Goal: Check status: Check status

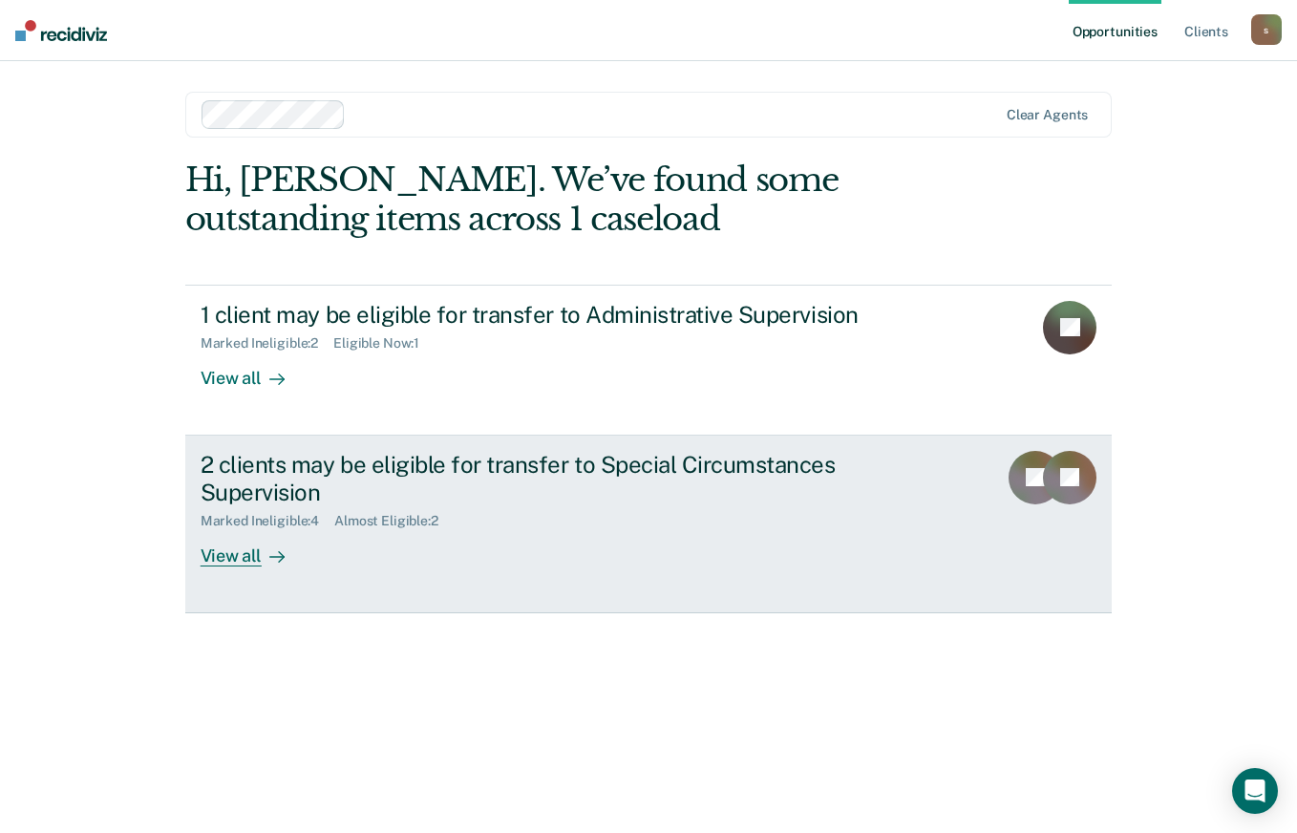
click at [611, 464] on div "2 clients may be eligible for transfer to Special Circumstances Supervision" at bounding box center [536, 478] width 671 height 55
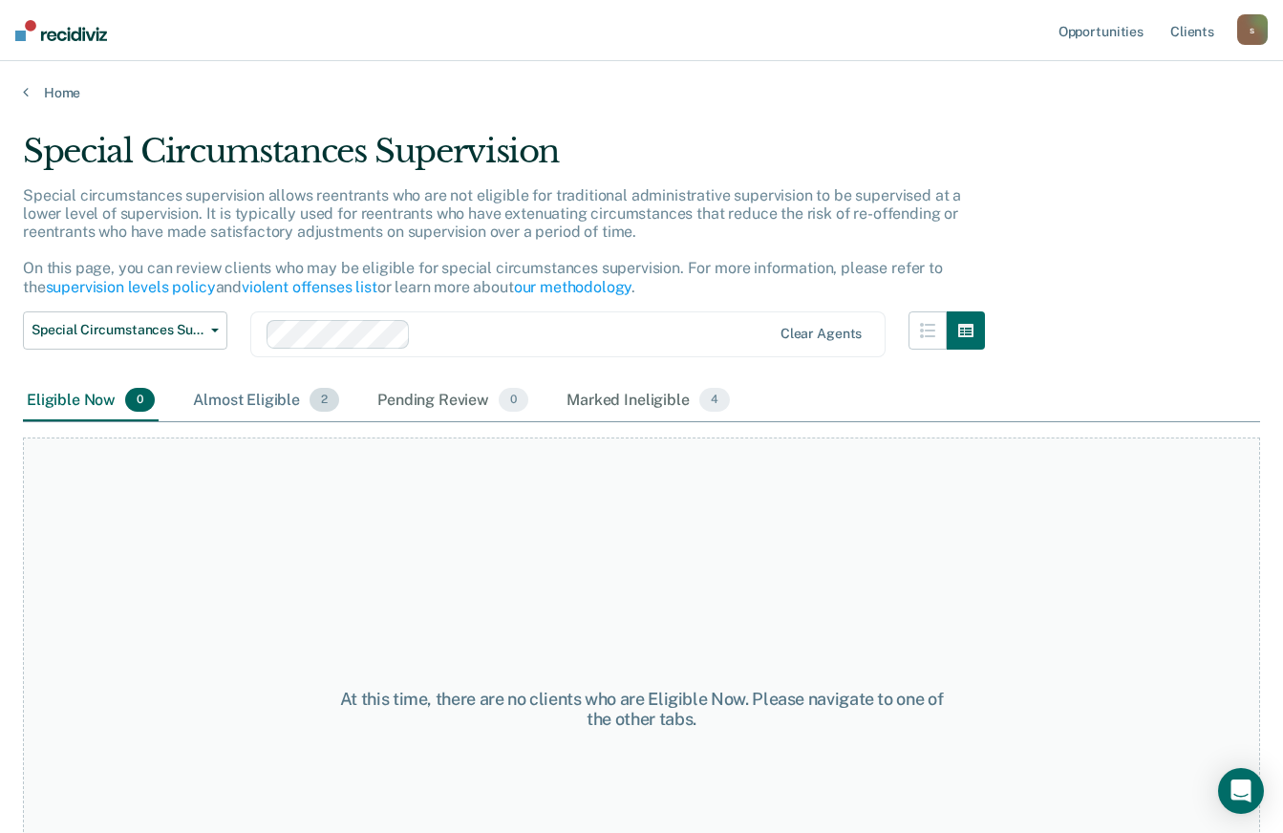
click at [234, 390] on div "Almost Eligible 2" at bounding box center [266, 401] width 154 height 42
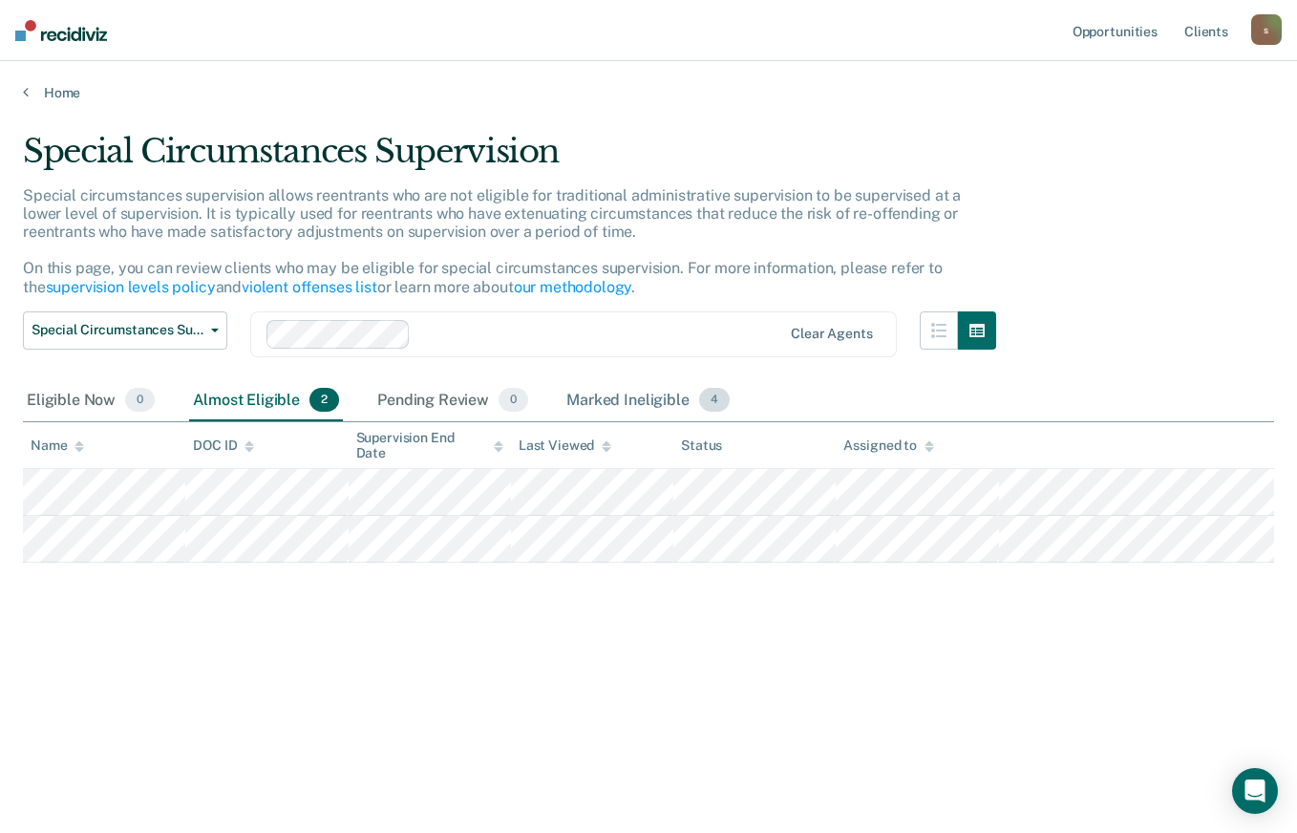
click at [586, 398] on div "Marked Ineligible 4" at bounding box center [648, 401] width 171 height 42
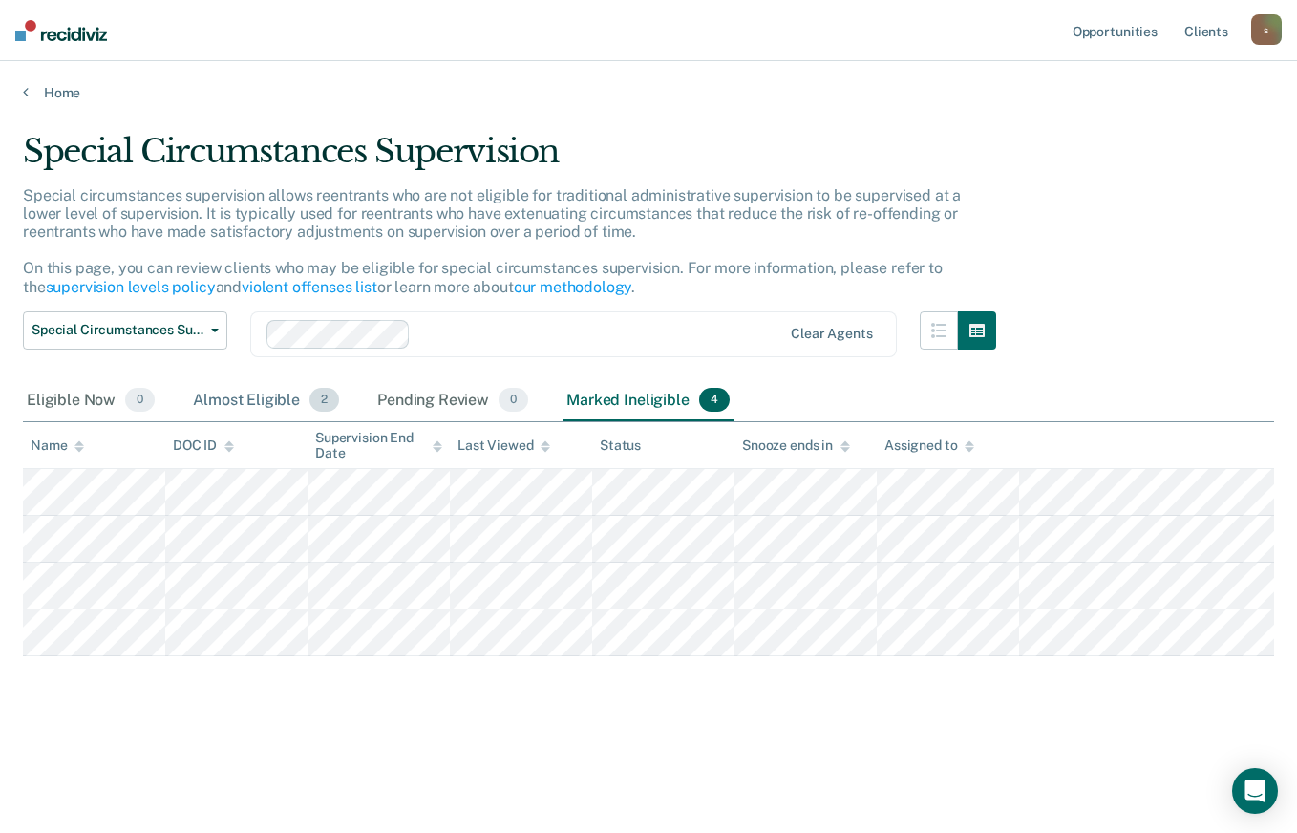
click at [267, 403] on div "Almost Eligible 2" at bounding box center [266, 401] width 154 height 42
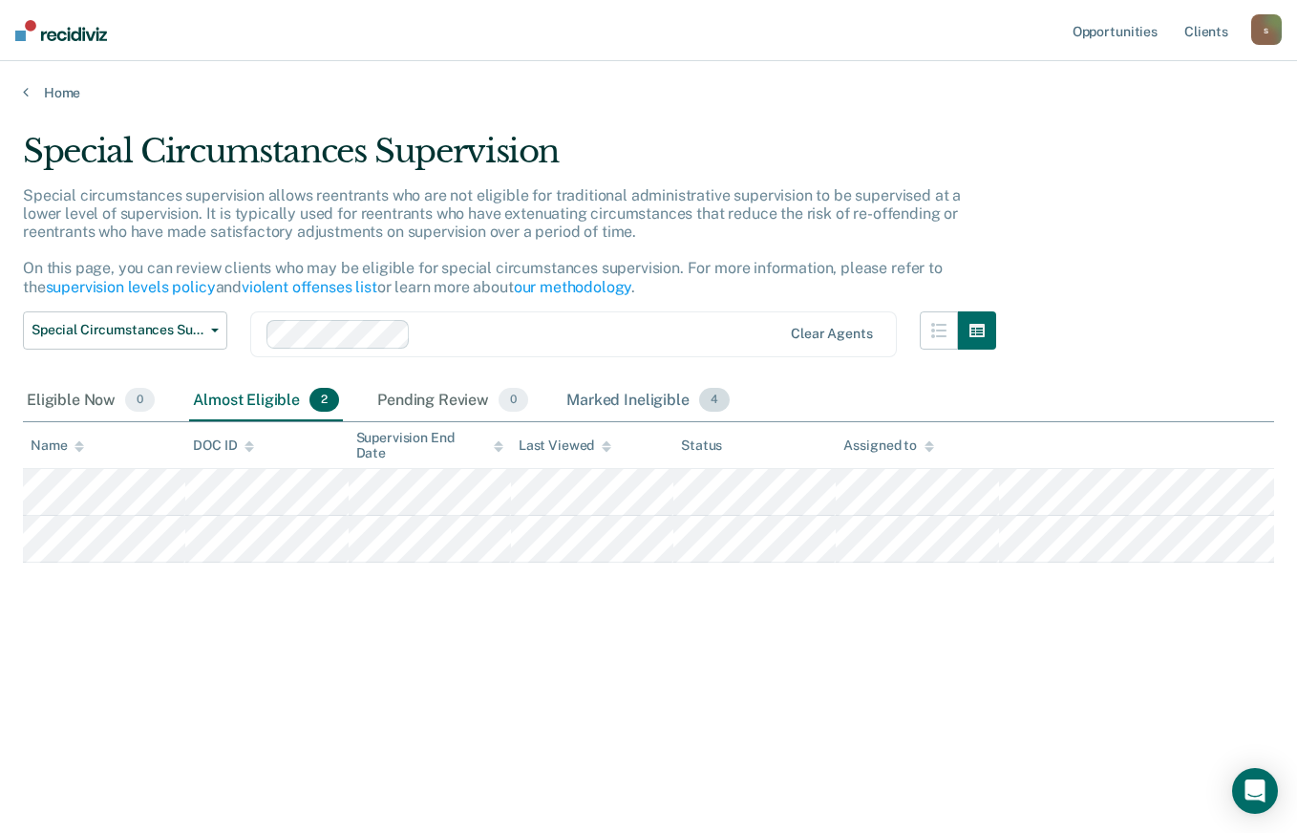
click at [666, 395] on div "Marked Ineligible 4" at bounding box center [648, 401] width 171 height 42
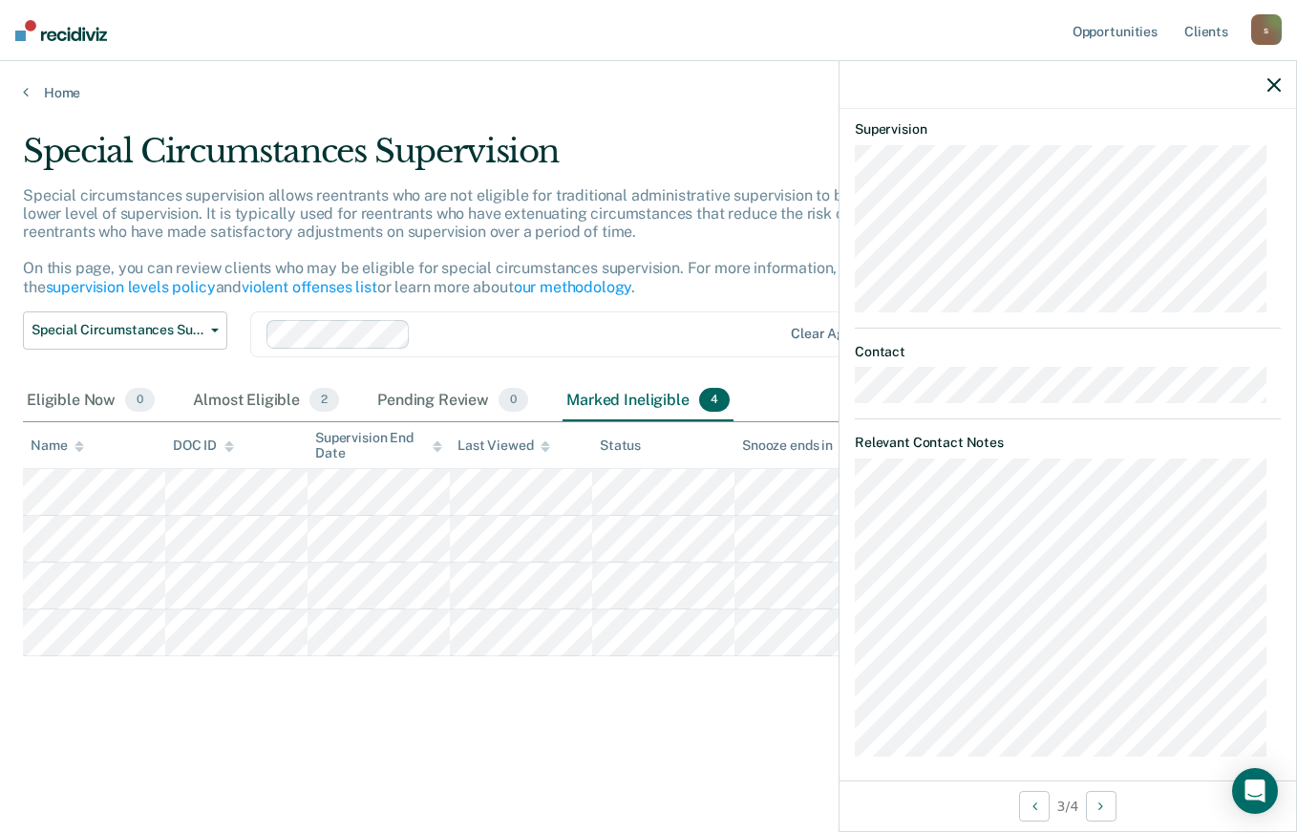
scroll to position [579, 0]
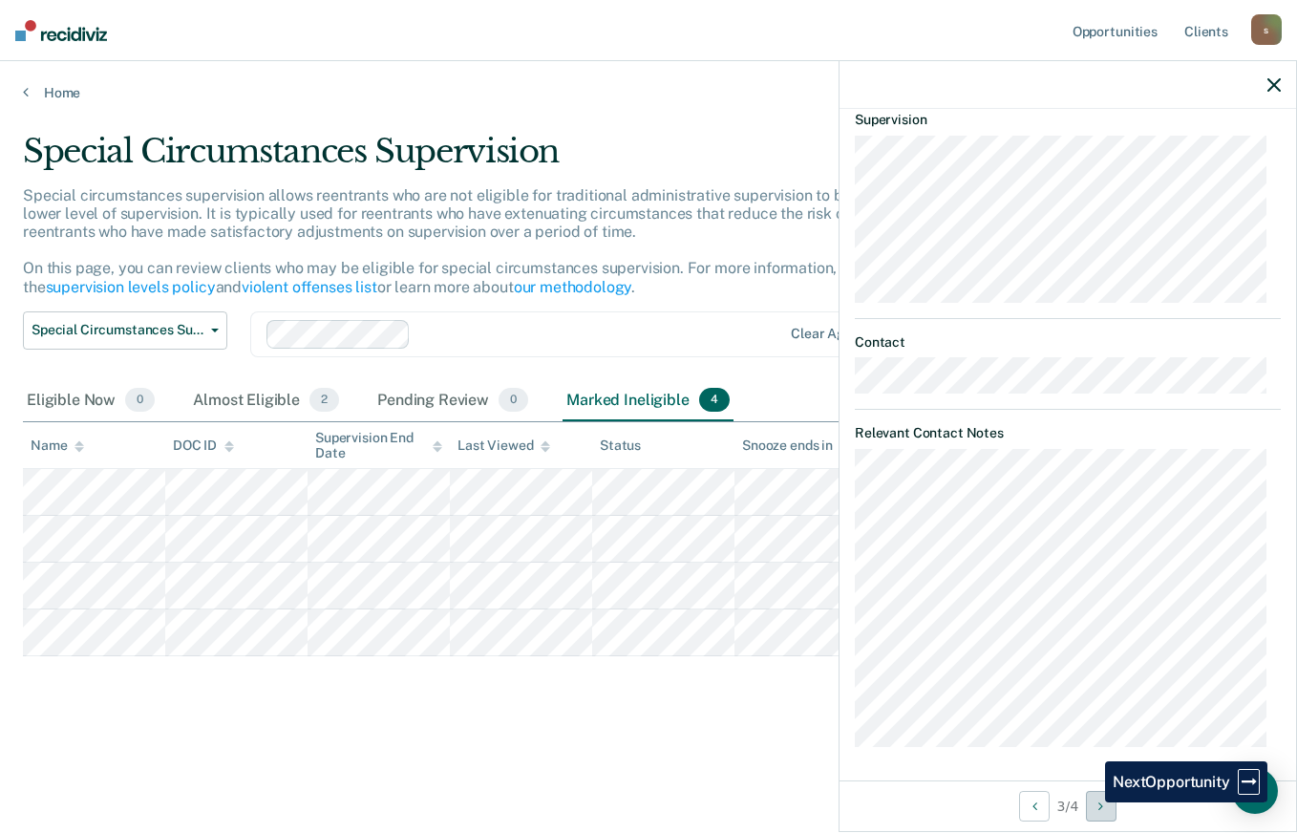
click at [1093, 803] on button "Next Opportunity" at bounding box center [1101, 806] width 31 height 31
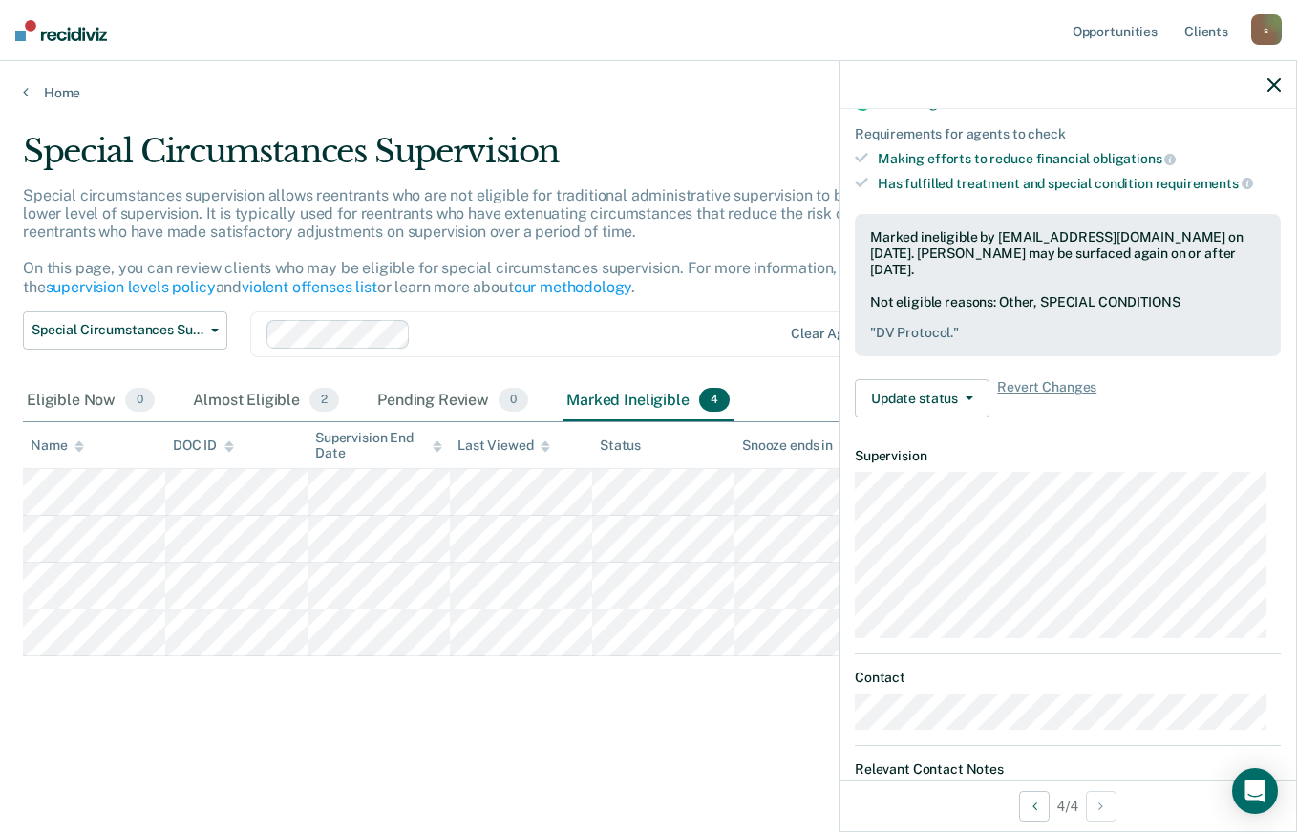
scroll to position [0, 0]
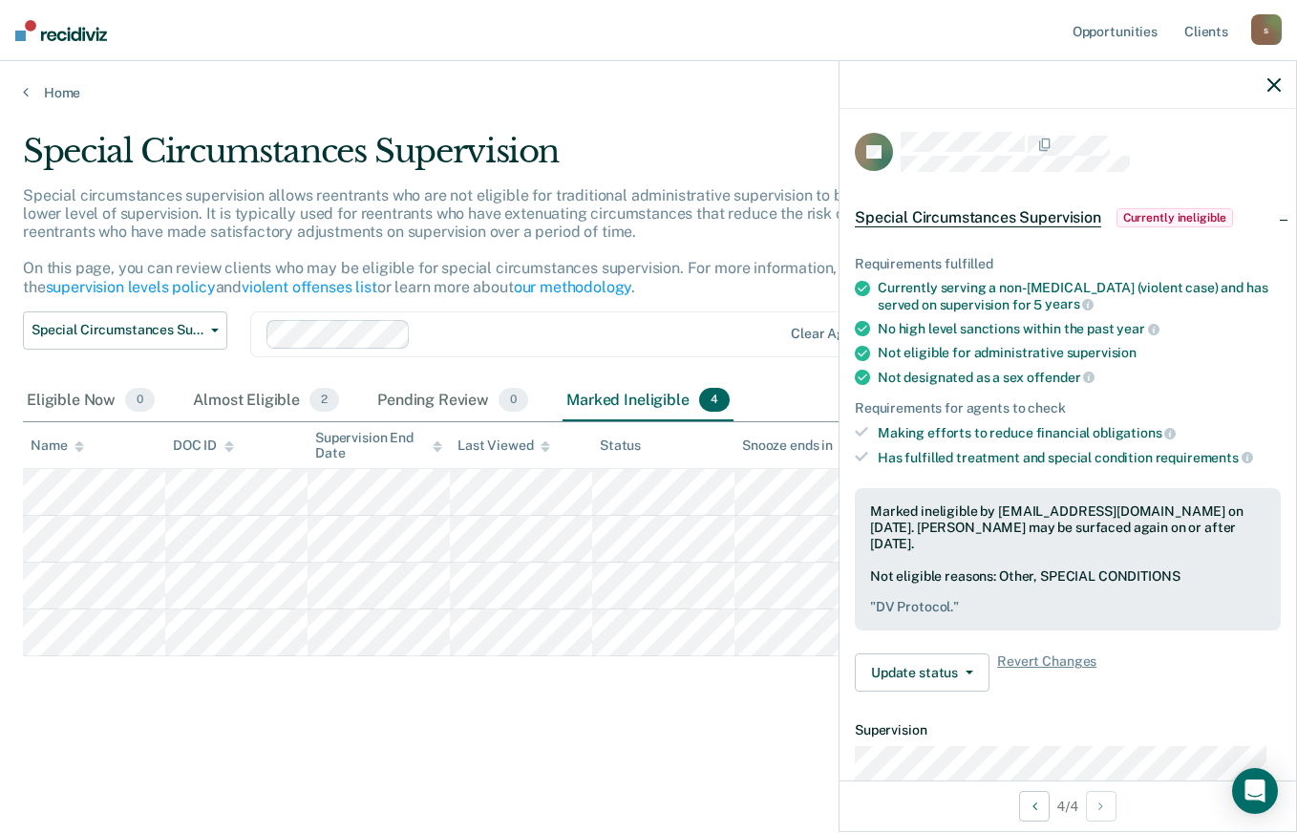
click at [1279, 78] on button "button" at bounding box center [1274, 84] width 13 height 16
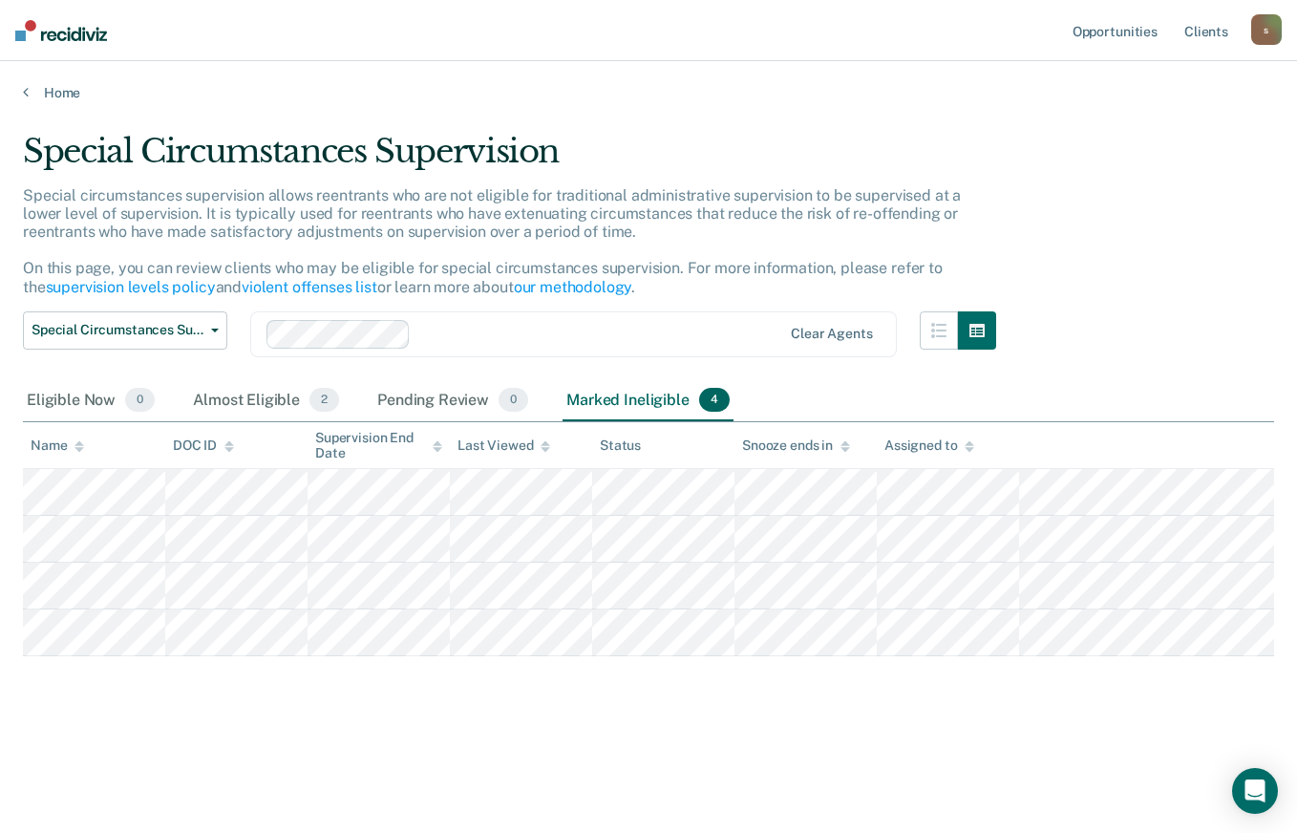
click at [43, 83] on div "Home" at bounding box center [648, 81] width 1297 height 40
click at [53, 87] on link "Home" at bounding box center [648, 92] width 1251 height 17
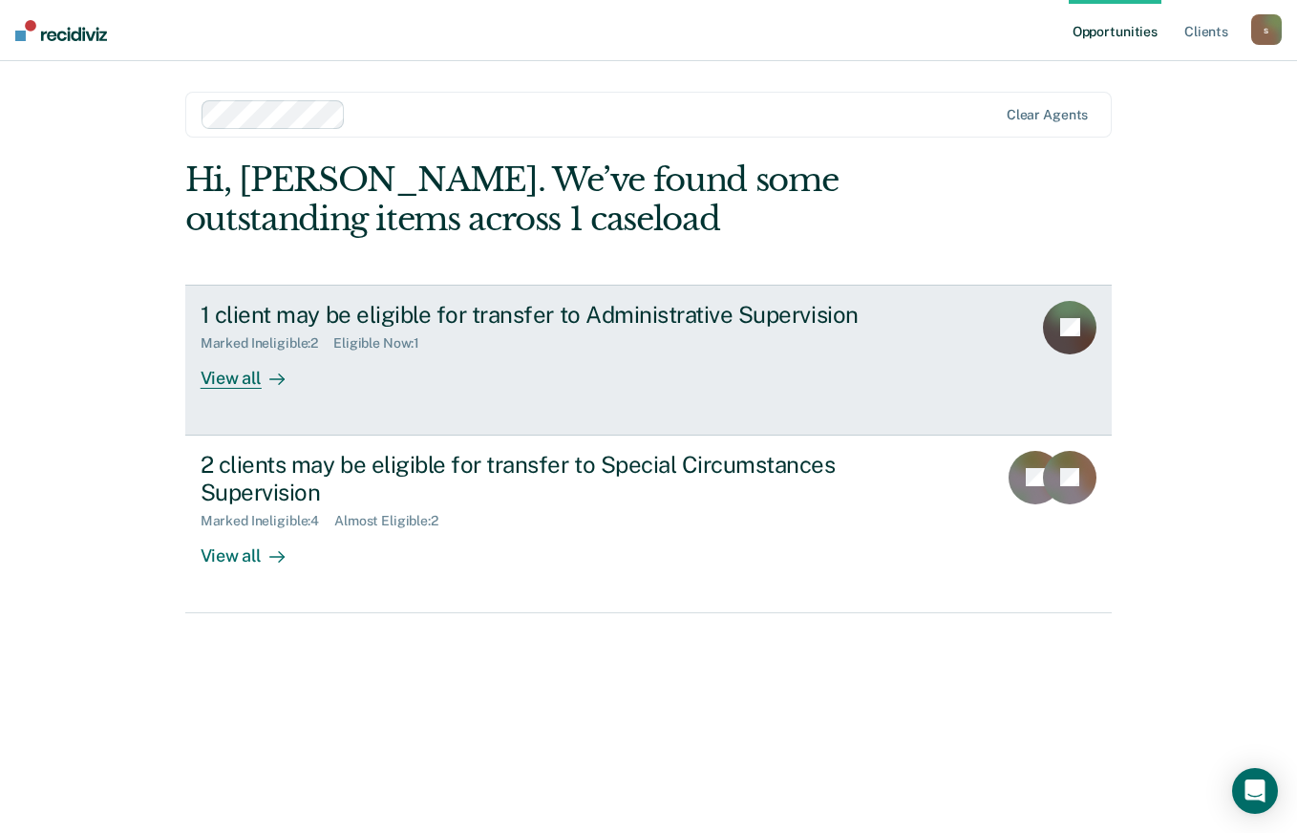
click at [465, 367] on div "1 client may be eligible for transfer to Administrative Supervision Marked Inel…" at bounding box center [559, 345] width 716 height 88
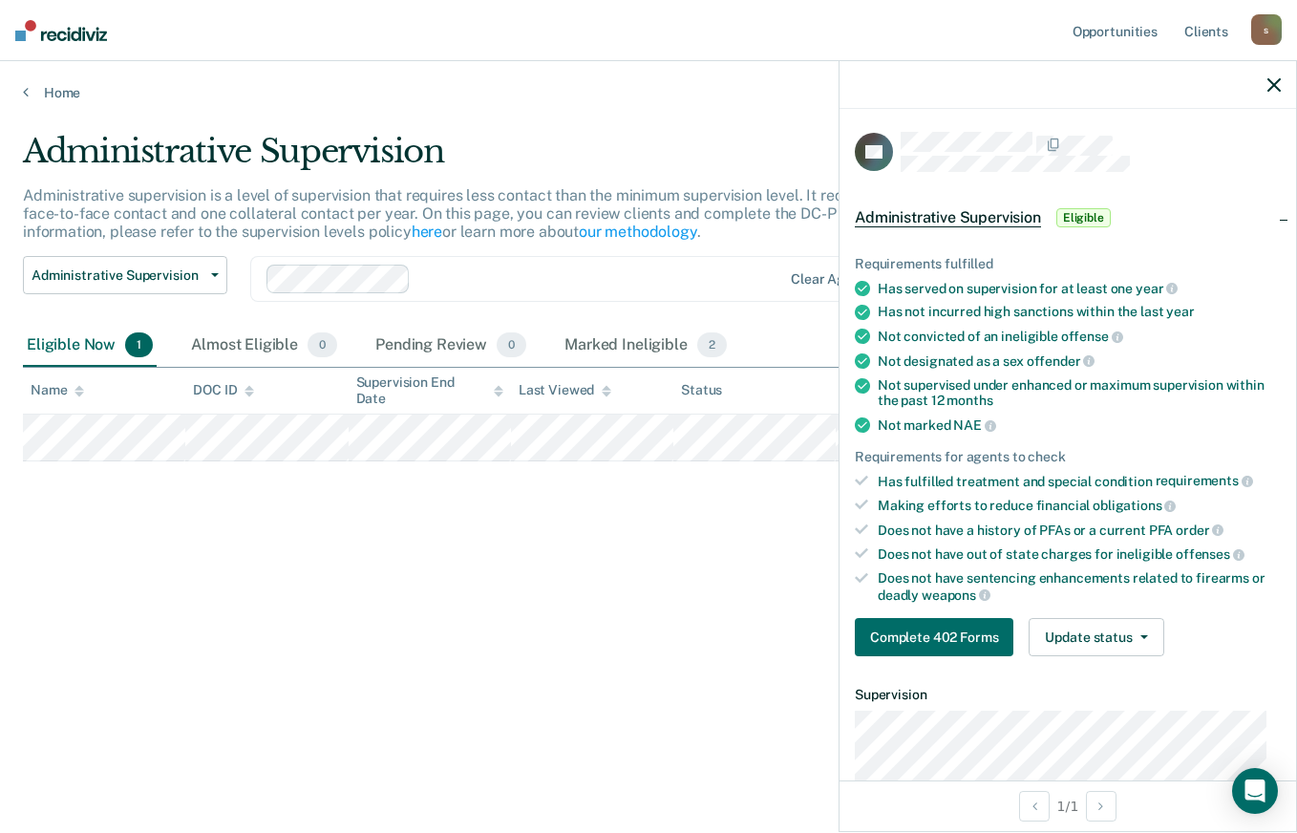
click at [914, 217] on span "Administrative Supervision" at bounding box center [948, 217] width 186 height 19
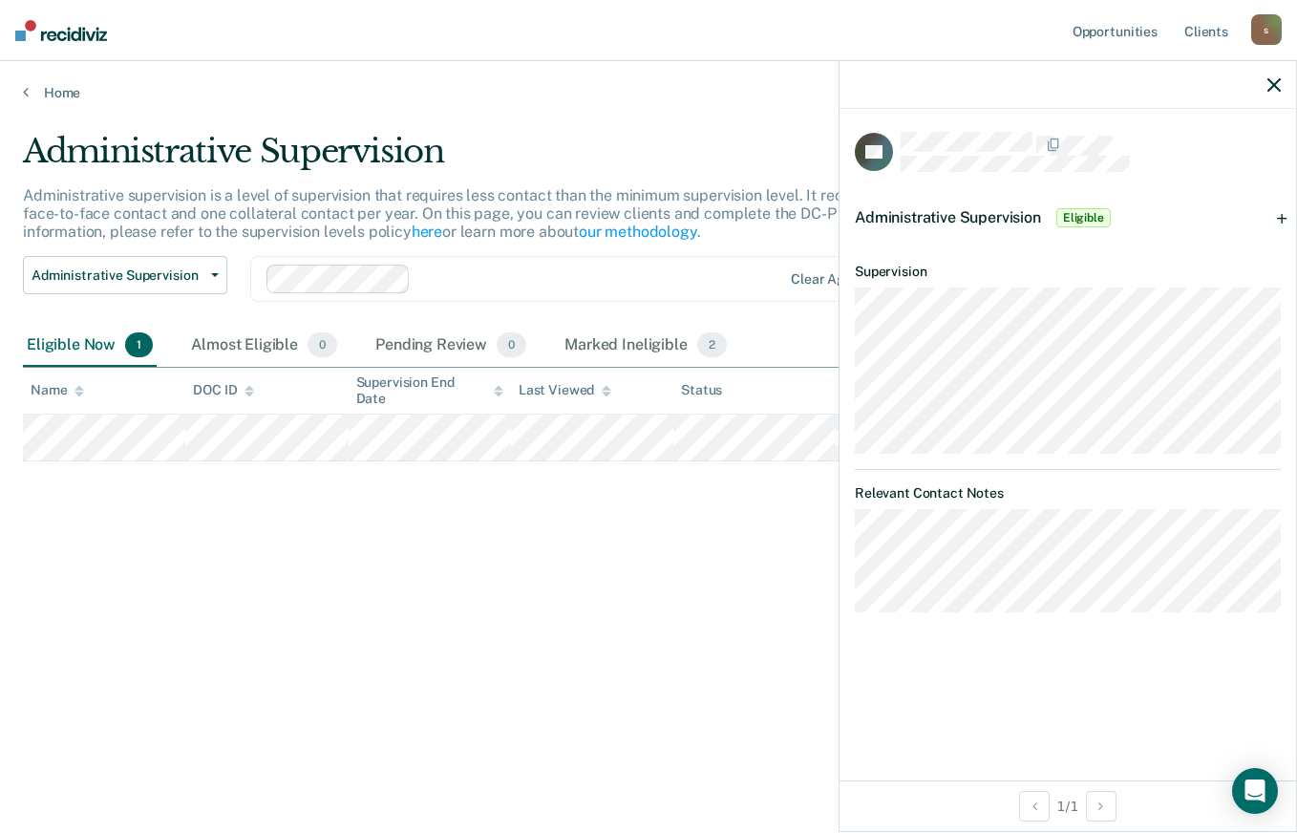
click at [752, 609] on div "Administrative Supervision Administrative supervision is a level of supervision…" at bounding box center [648, 411] width 1251 height 558
click at [1280, 86] on icon "button" at bounding box center [1274, 84] width 13 height 13
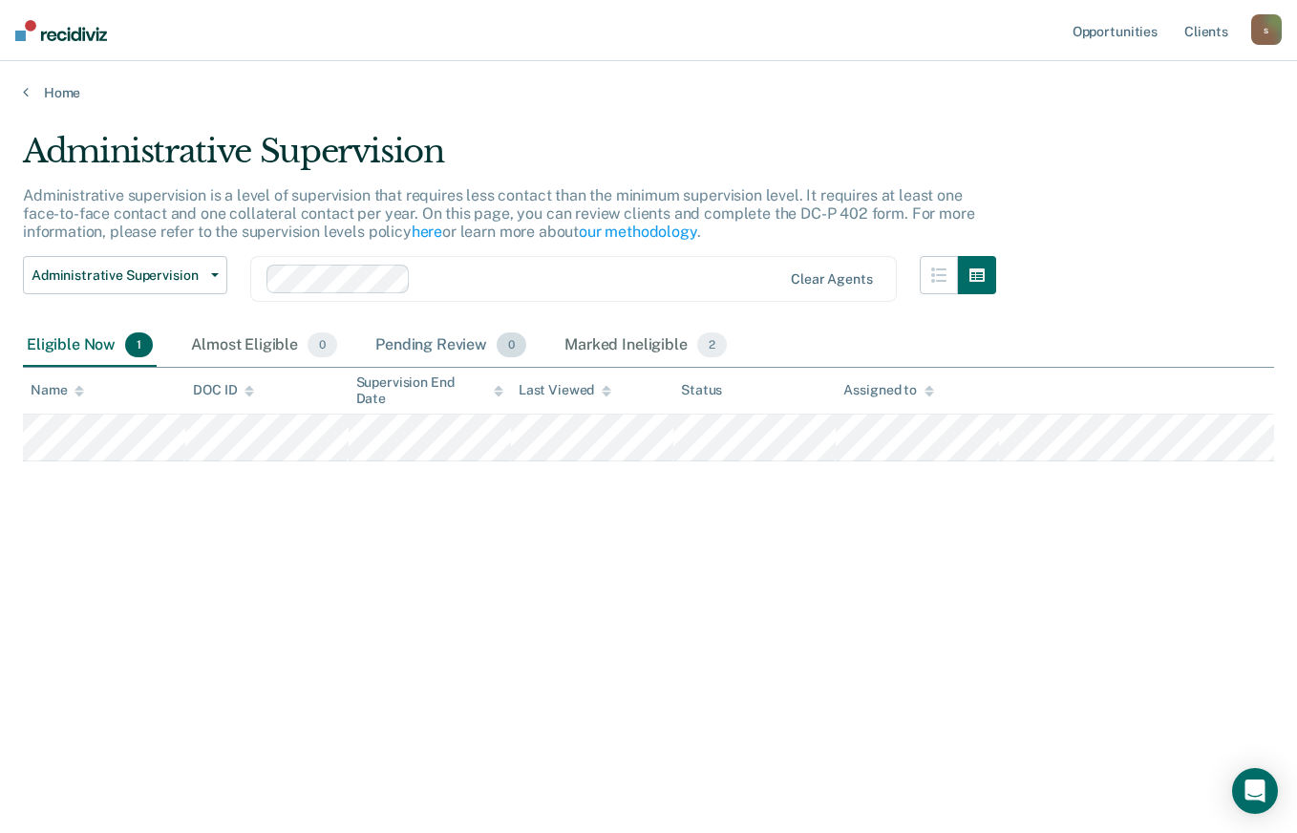
click at [461, 337] on div "Pending Review 0" at bounding box center [451, 346] width 159 height 42
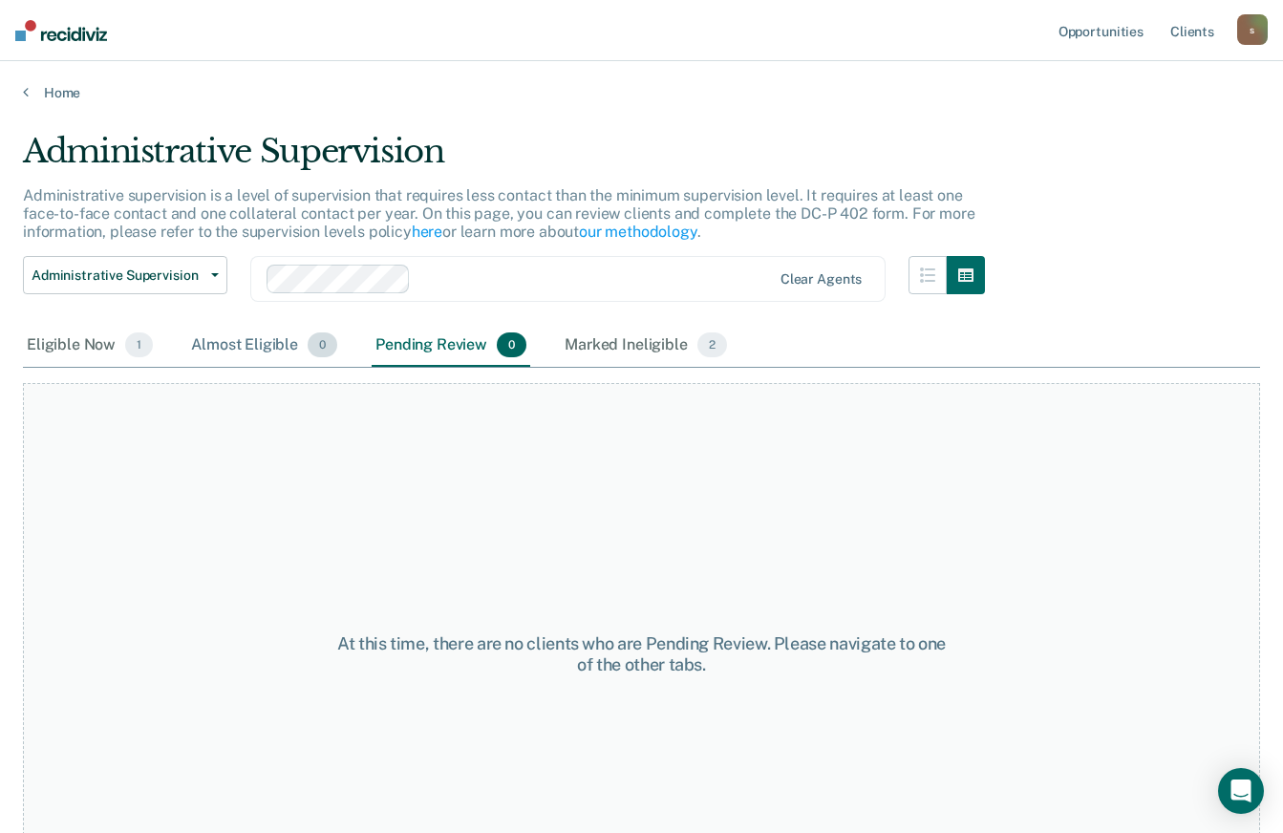
click at [288, 346] on div "Almost Eligible 0" at bounding box center [264, 346] width 154 height 42
click at [628, 349] on div "Marked Ineligible 2" at bounding box center [646, 346] width 170 height 42
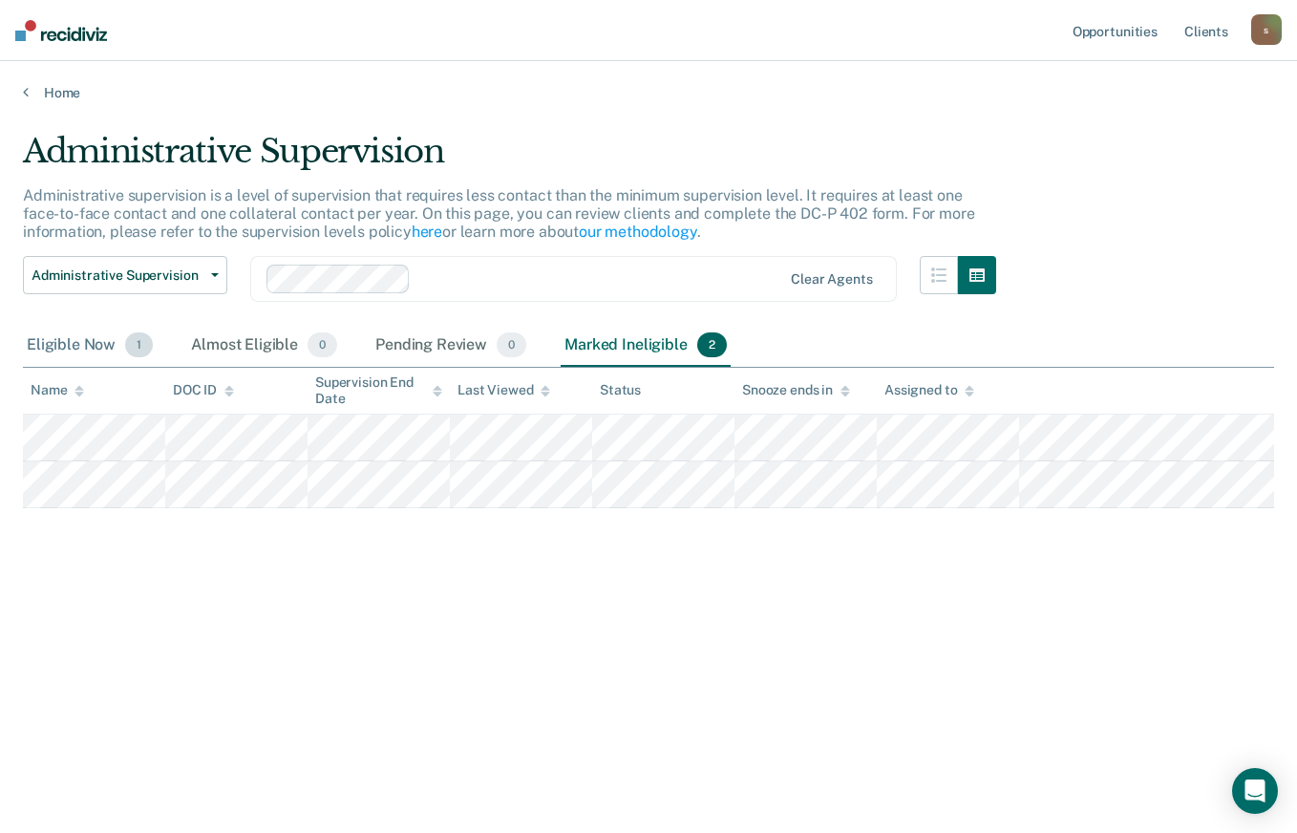
click at [122, 337] on div "Eligible Now 1" at bounding box center [90, 346] width 134 height 42
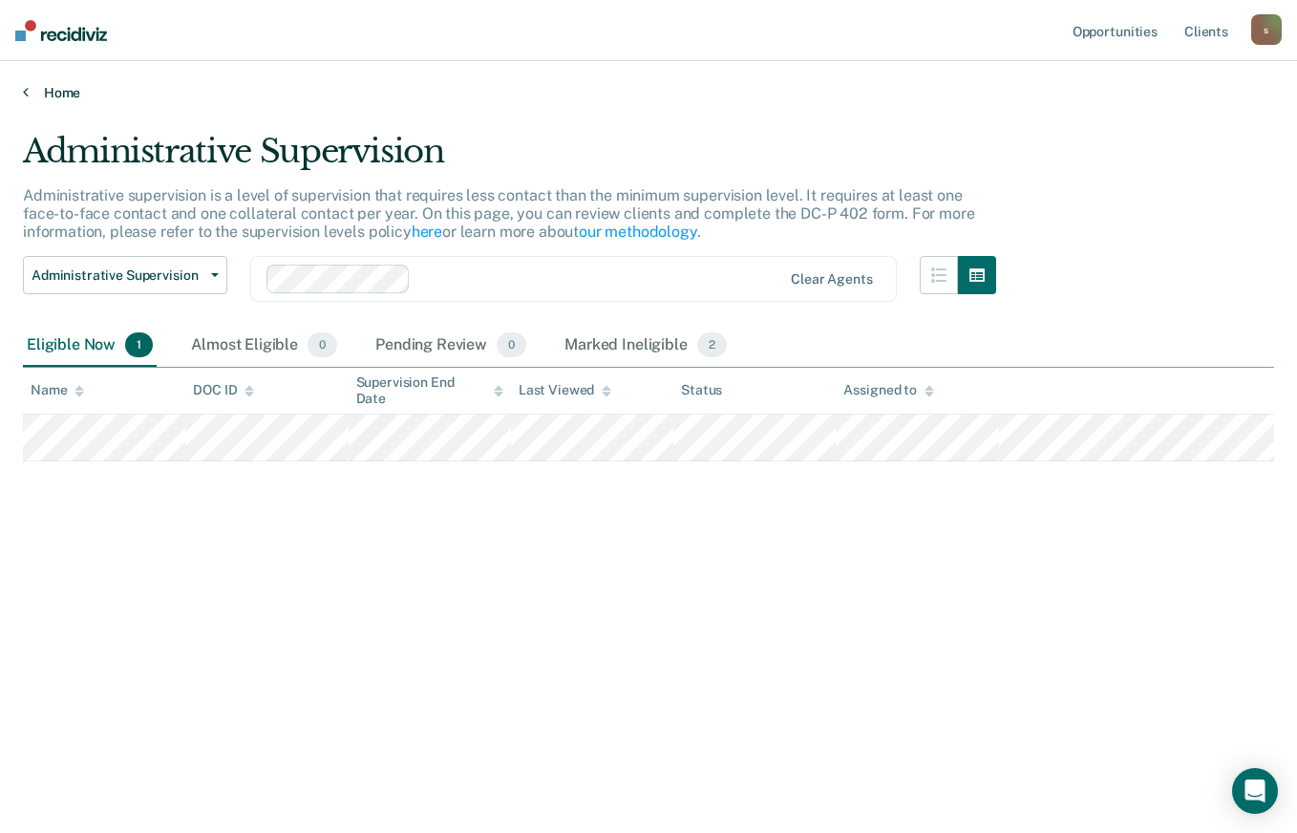
click at [66, 90] on link "Home" at bounding box center [648, 92] width 1251 height 17
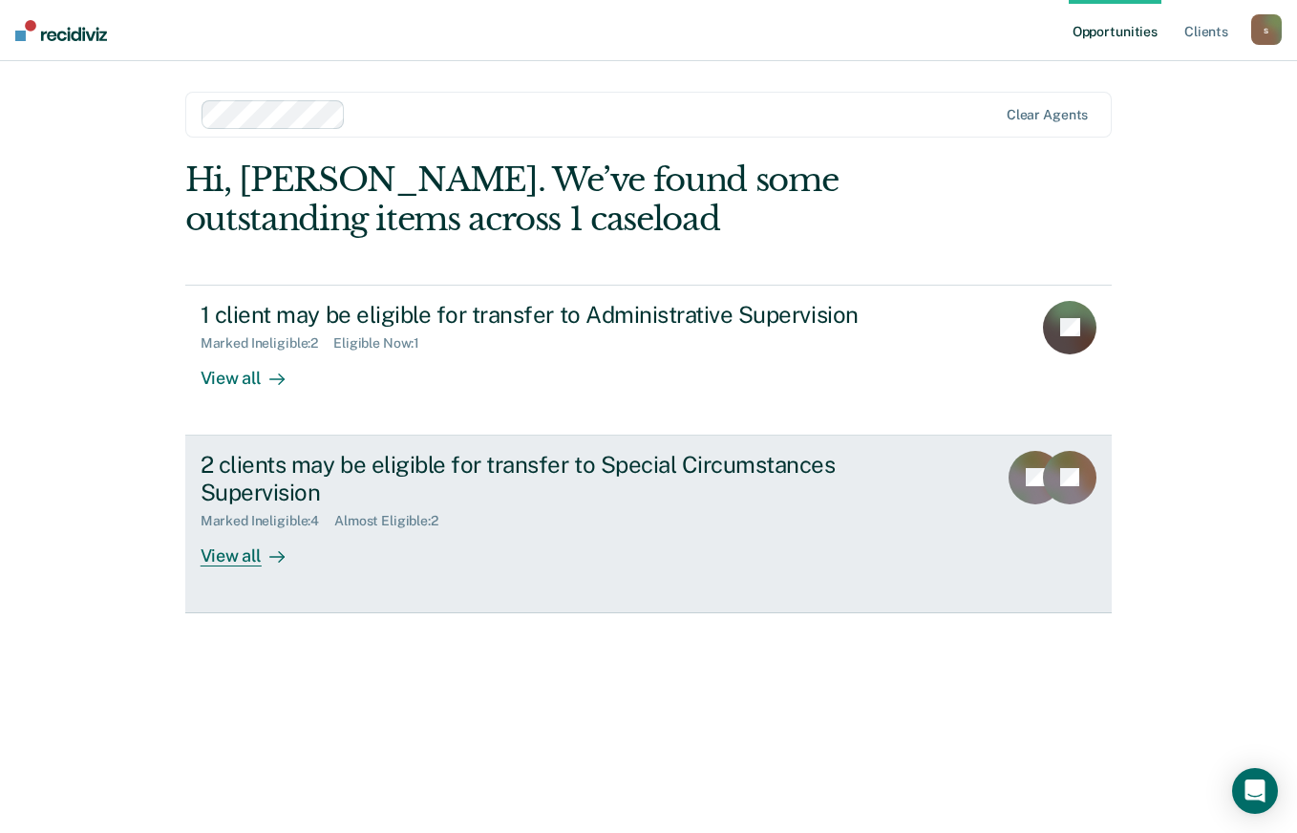
click at [544, 543] on div "2 clients may be eligible for transfer to Special Circumstances Supervision Mar…" at bounding box center [559, 509] width 716 height 116
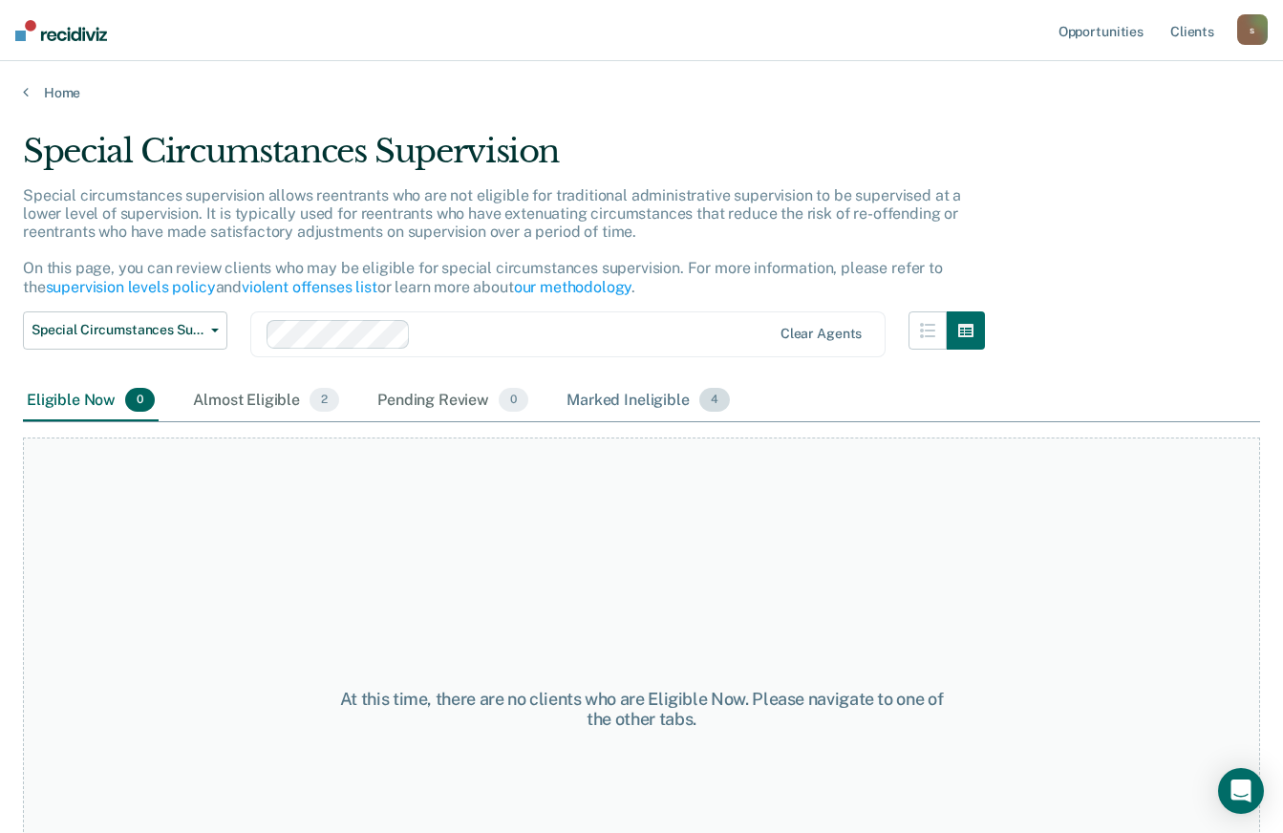
click at [587, 395] on div "Marked Ineligible 4" at bounding box center [648, 401] width 171 height 42
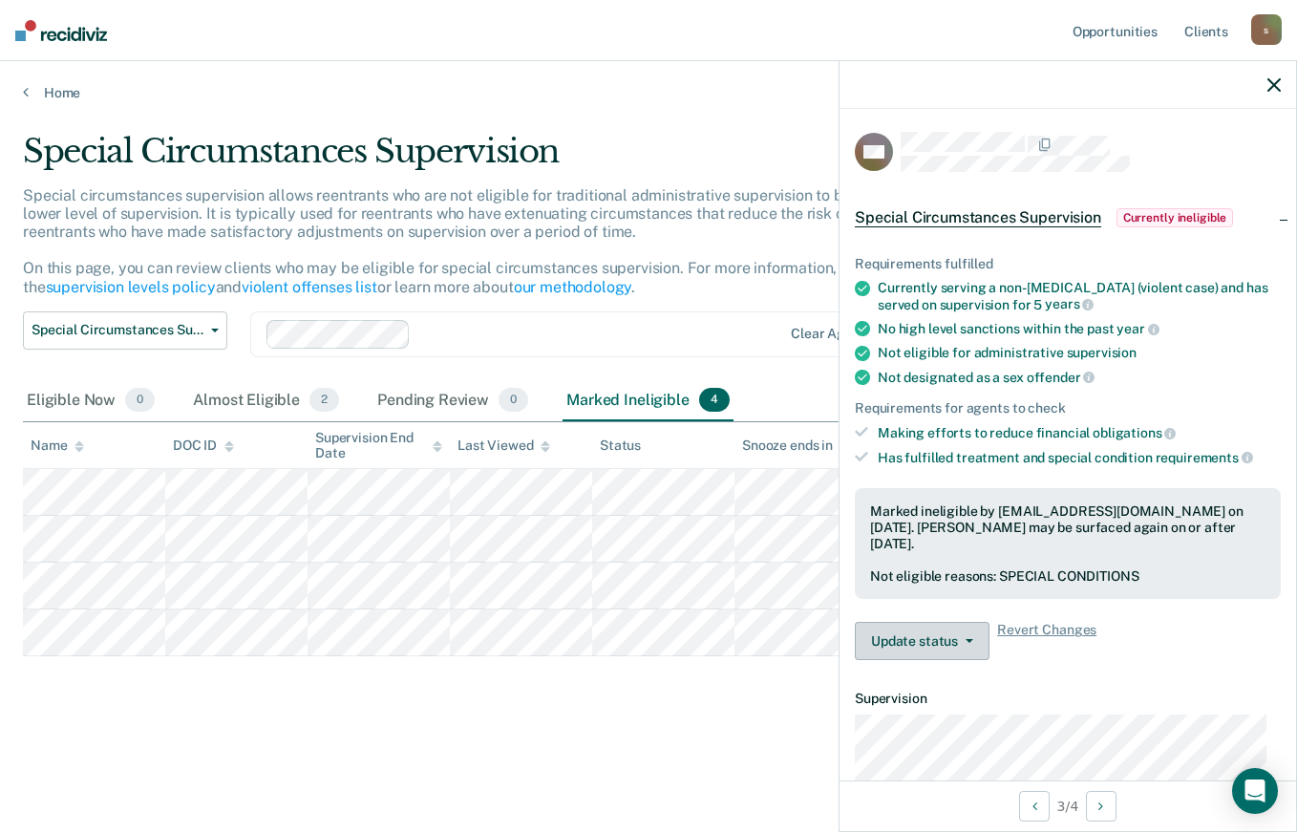
click at [973, 646] on button "Update status" at bounding box center [922, 641] width 135 height 38
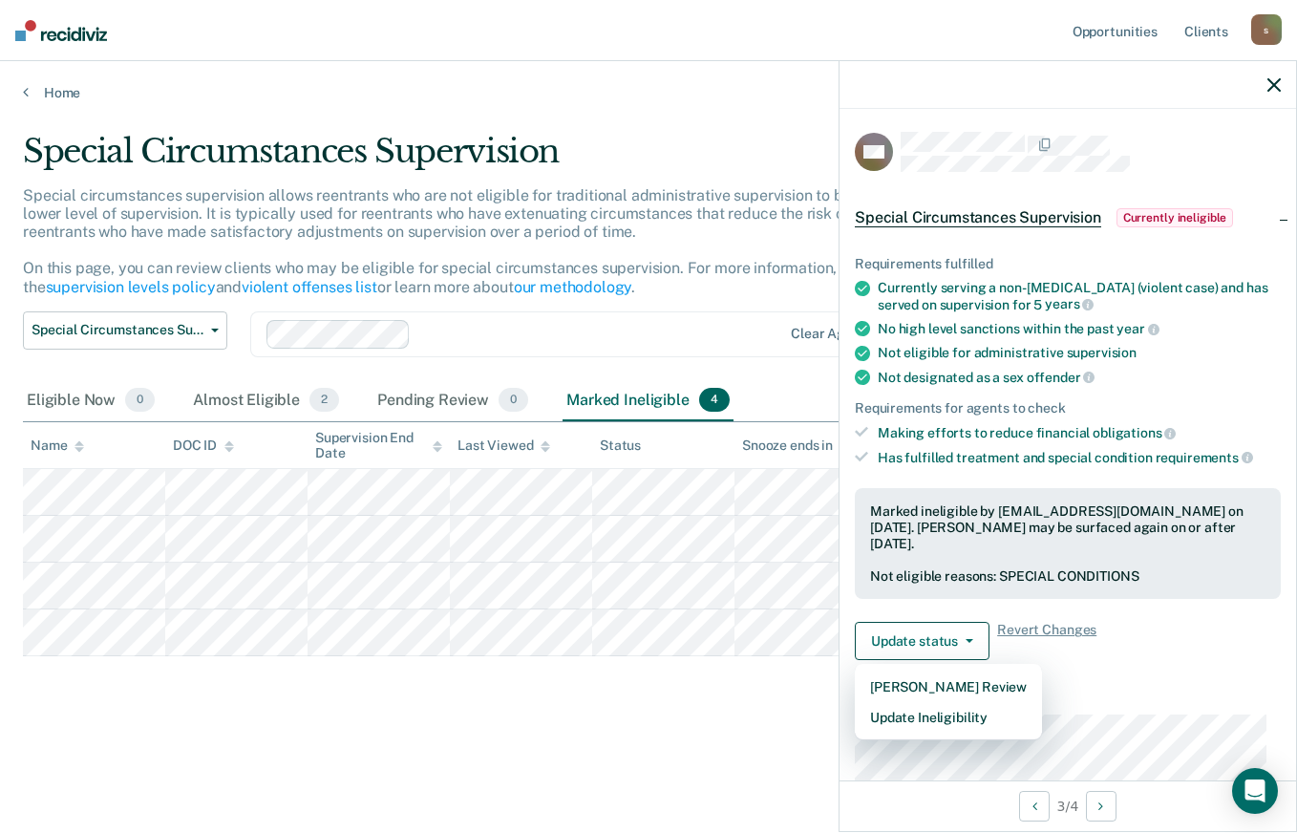
click at [1165, 694] on dt "Supervision" at bounding box center [1068, 699] width 426 height 16
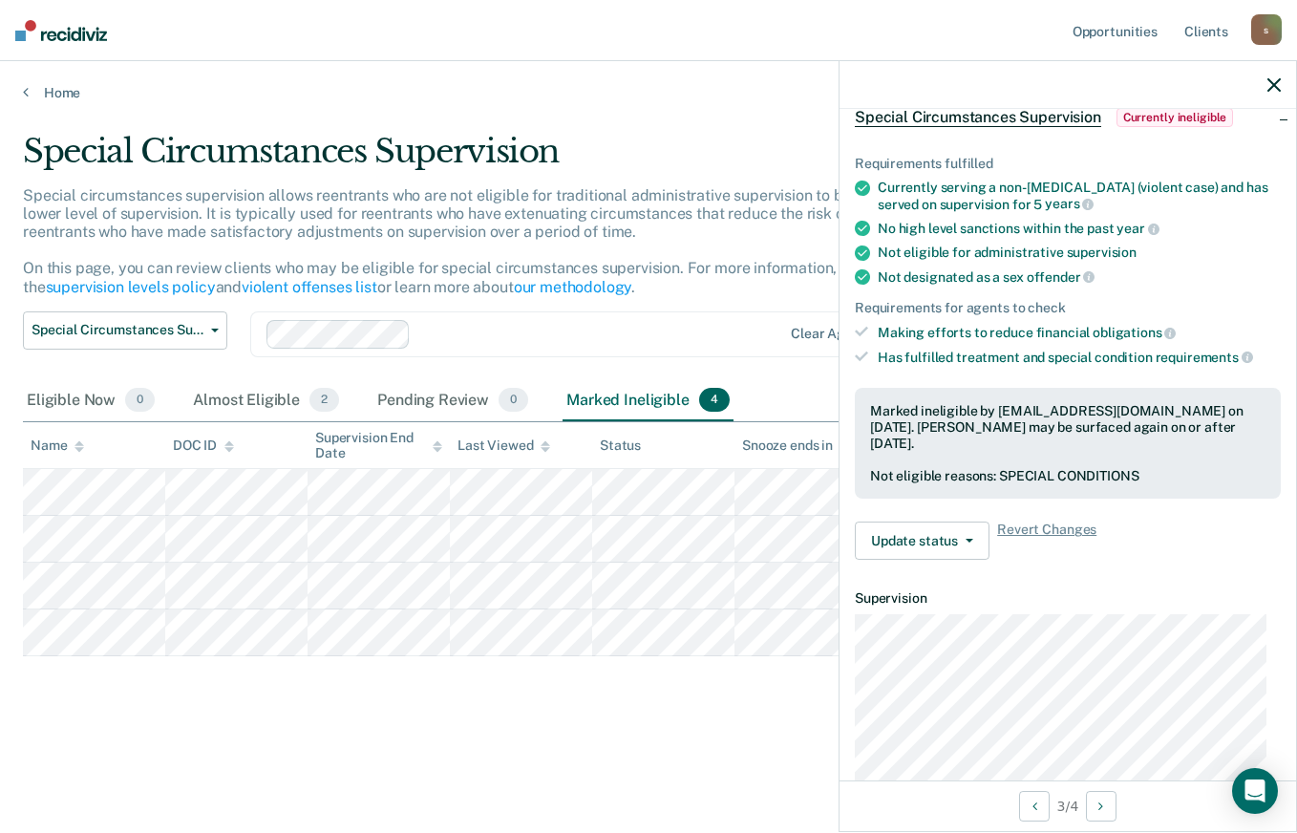
scroll to position [97, 0]
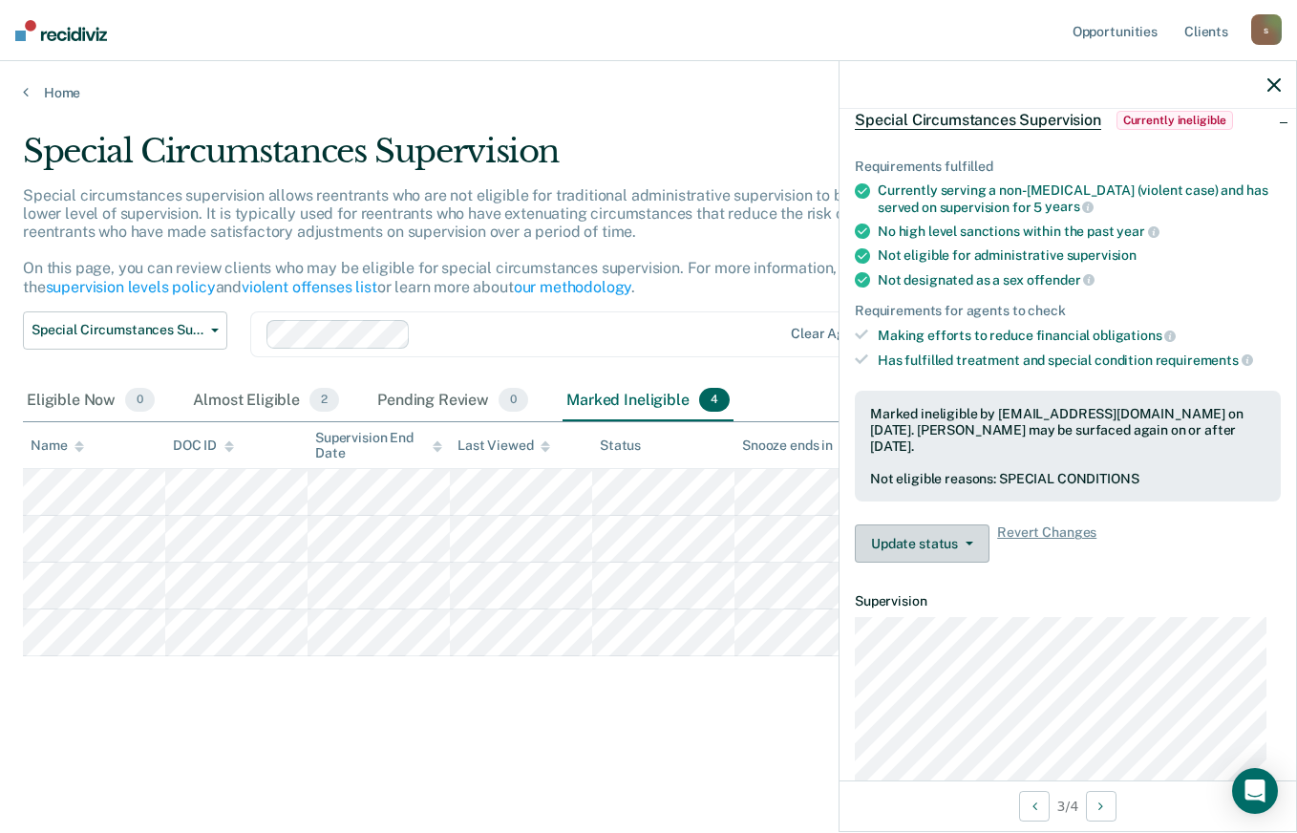
click at [975, 545] on button "Update status" at bounding box center [922, 543] width 135 height 38
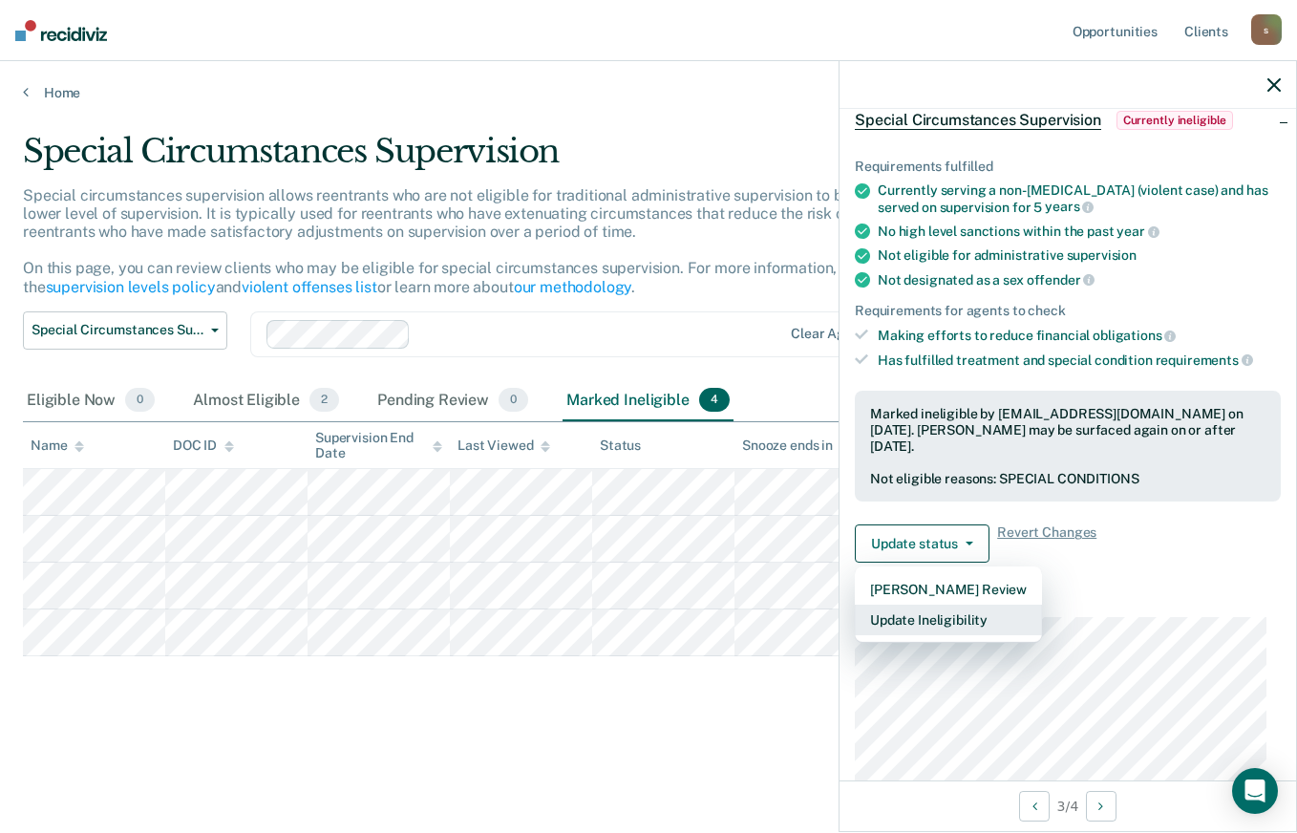
click at [978, 609] on button "Update Ineligibility" at bounding box center [948, 620] width 187 height 31
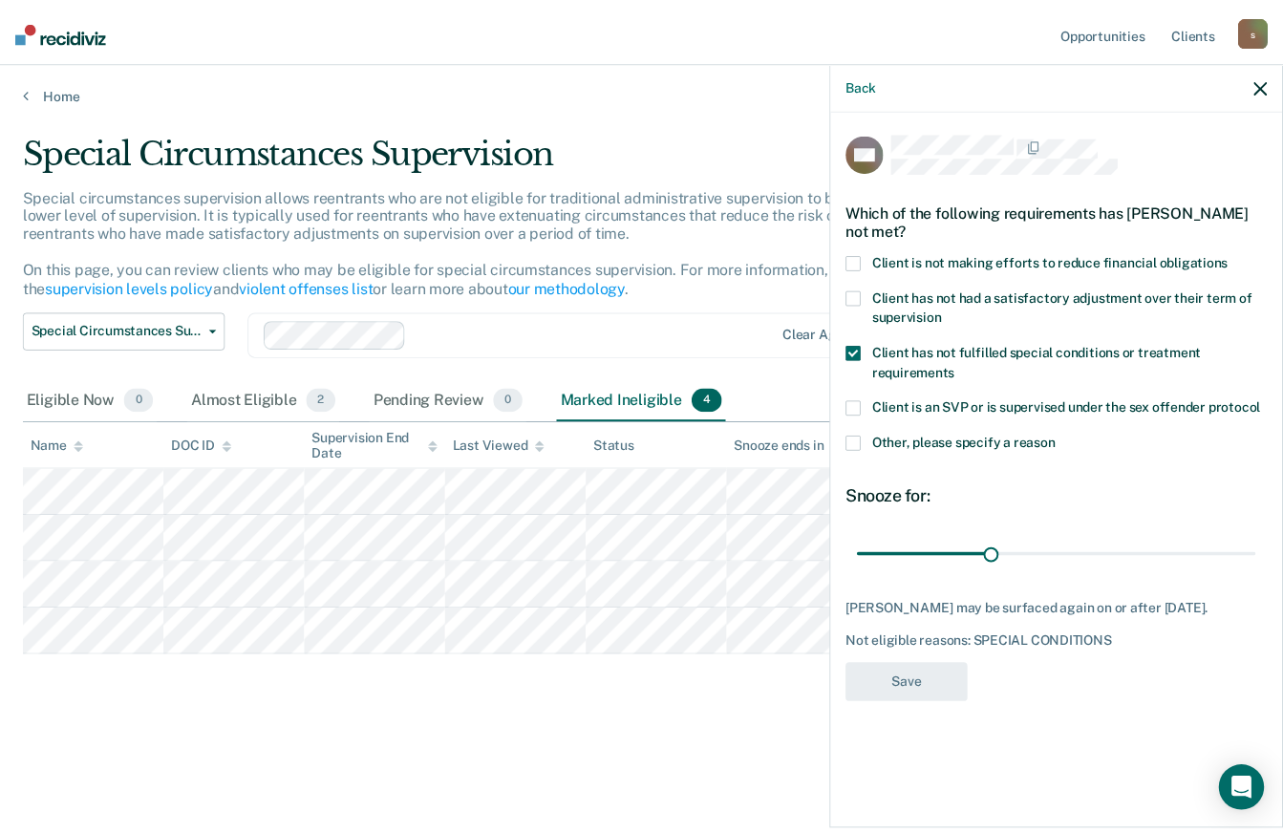
scroll to position [0, 0]
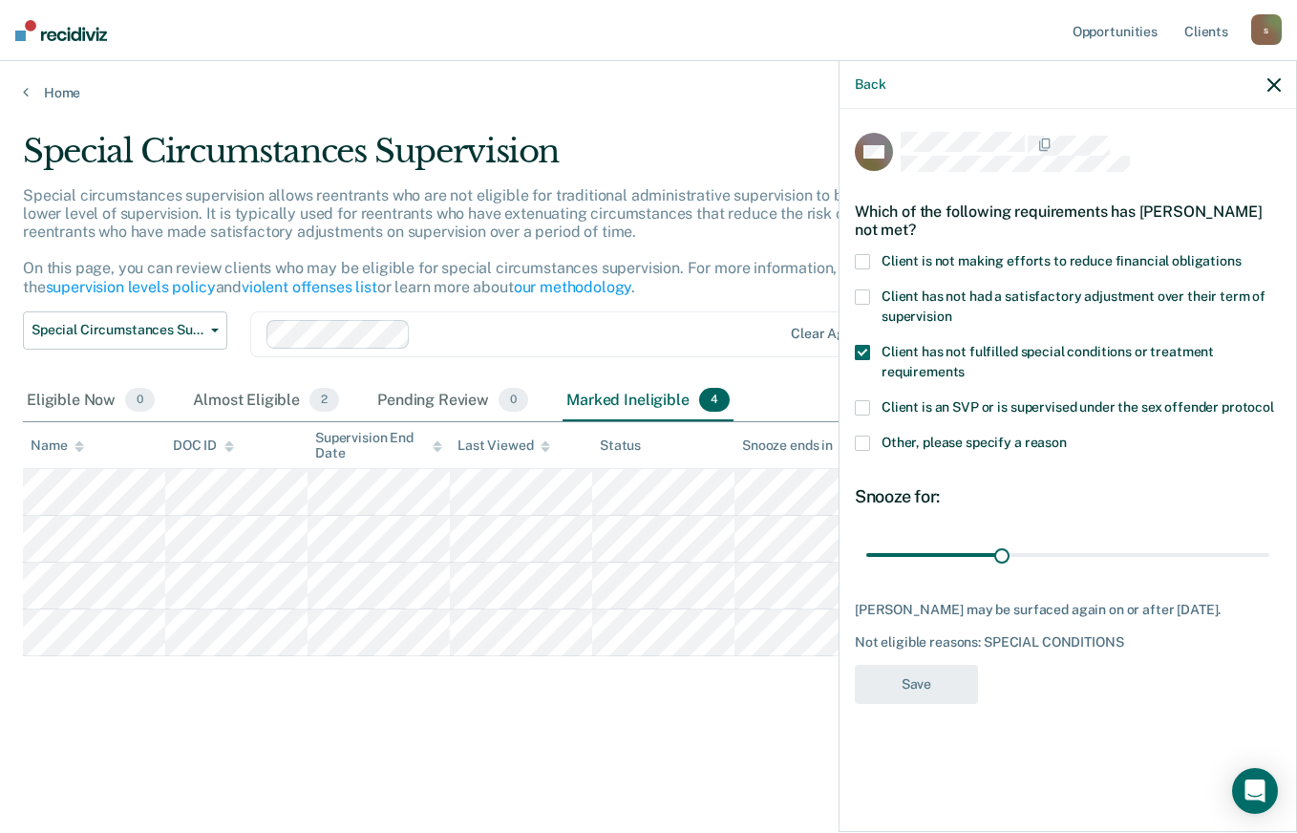
click at [1236, 133] on div at bounding box center [1091, 144] width 380 height 25
drag, startPoint x: 1004, startPoint y: 553, endPoint x: 850, endPoint y: 551, distance: 153.8
type input "1"
click at [866, 551] on input "range" at bounding box center [1067, 554] width 403 height 33
click at [867, 352] on span at bounding box center [862, 352] width 15 height 15
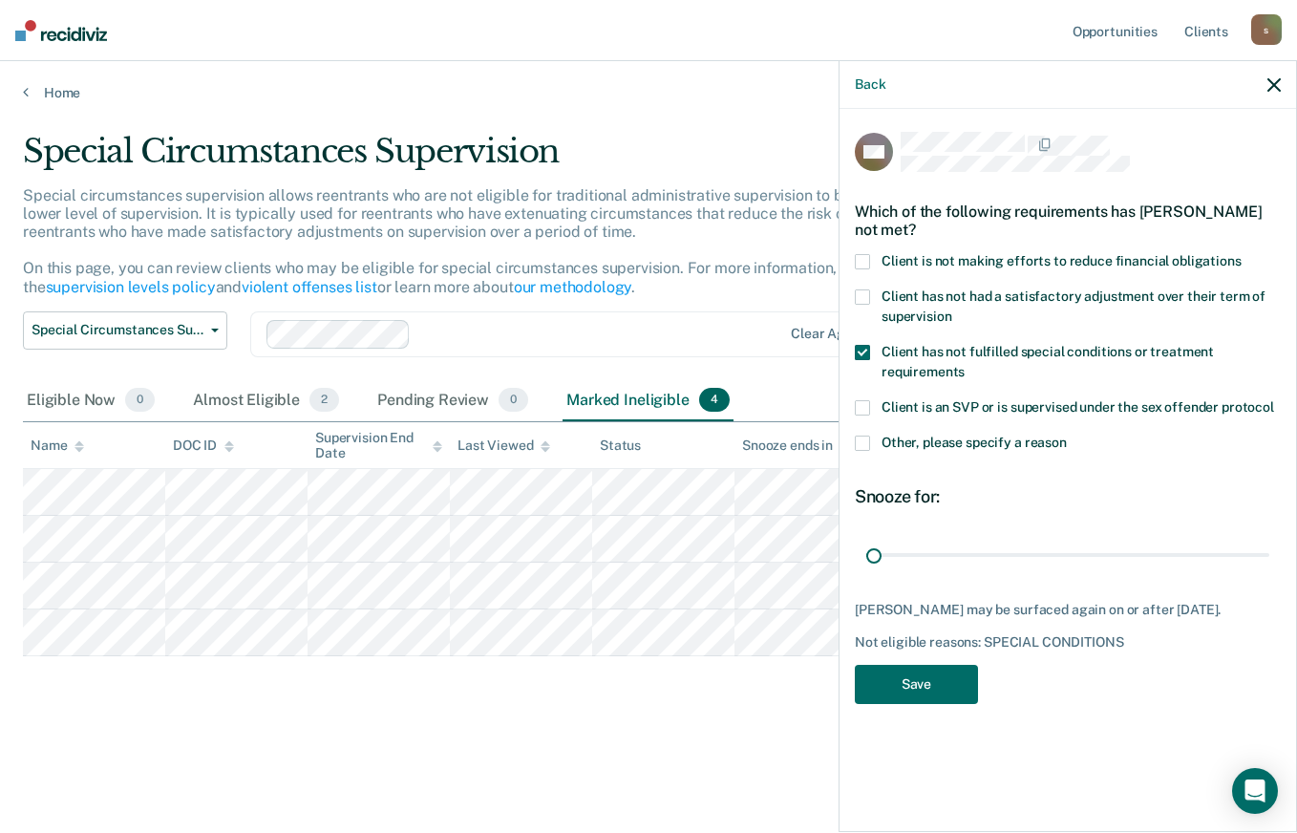
click at [965, 365] on input "Client has not fulfilled special conditions or treatment requirements" at bounding box center [965, 365] width 0 height 0
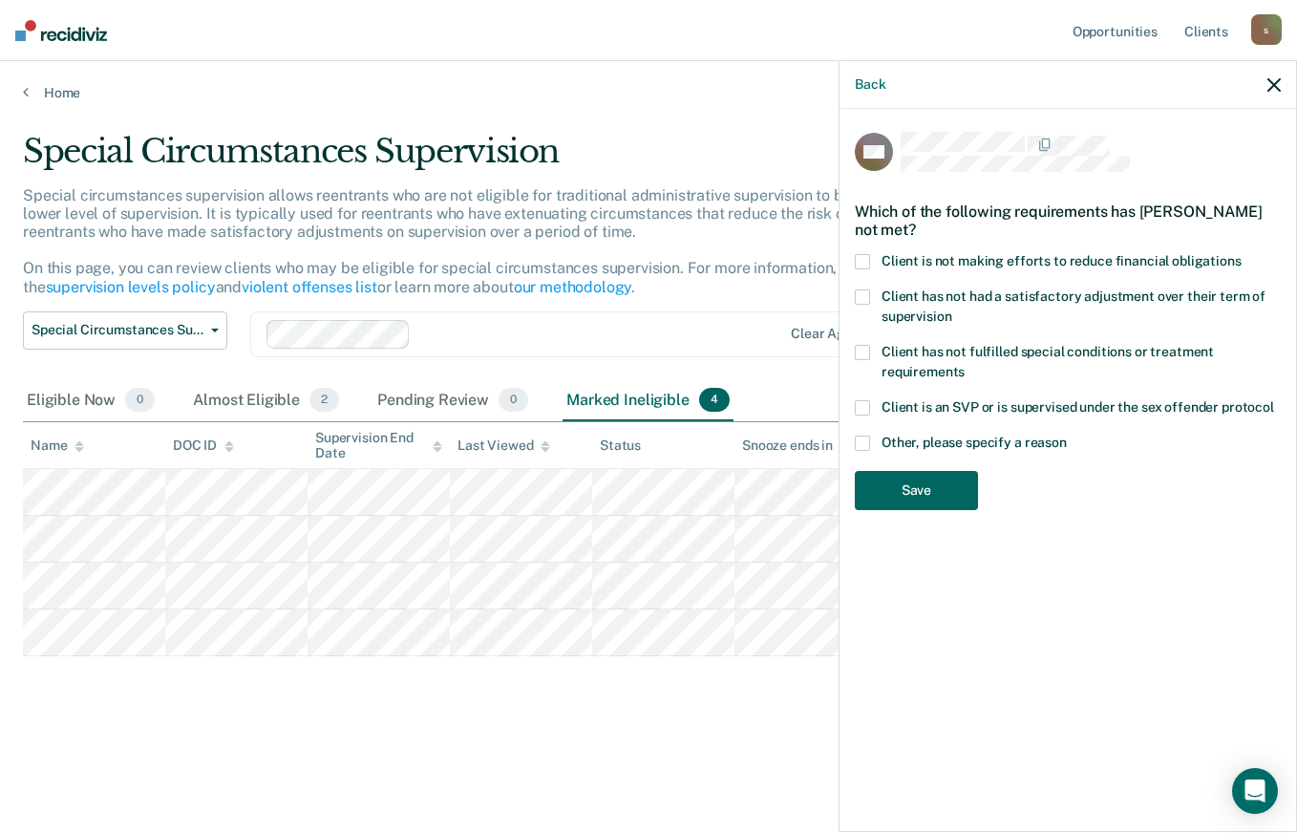
click at [929, 484] on button "Save" at bounding box center [916, 490] width 123 height 39
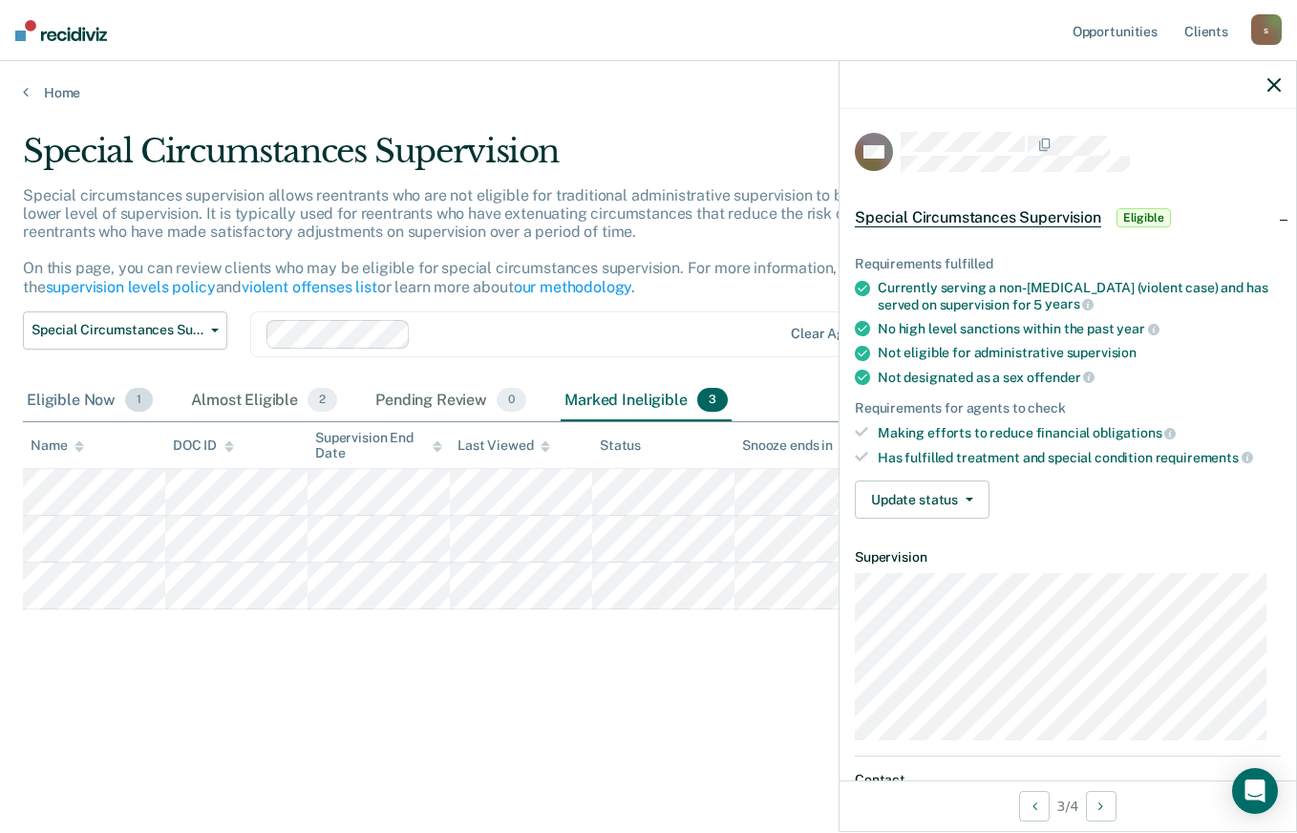
click at [87, 398] on div "Eligible Now 1" at bounding box center [90, 401] width 134 height 42
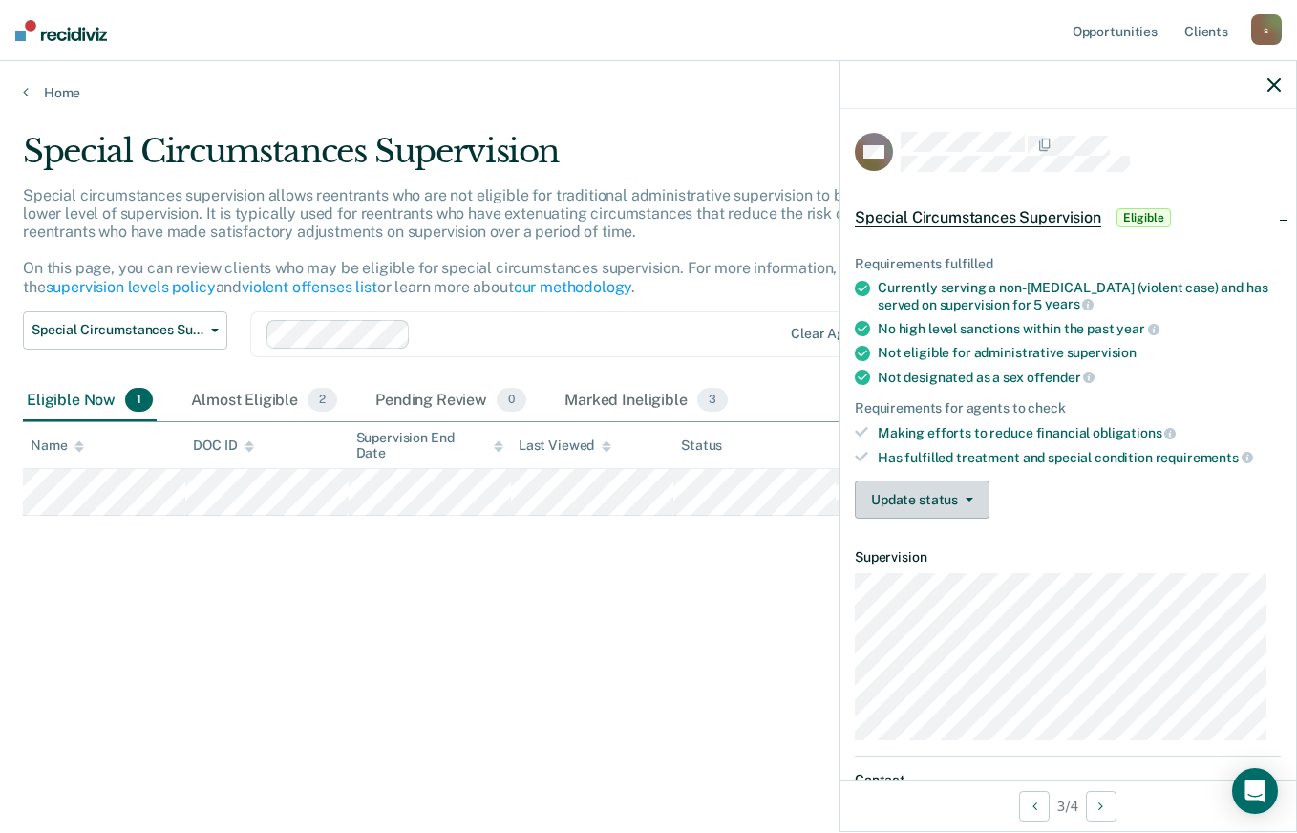
click at [960, 502] on button "Update status" at bounding box center [922, 500] width 135 height 38
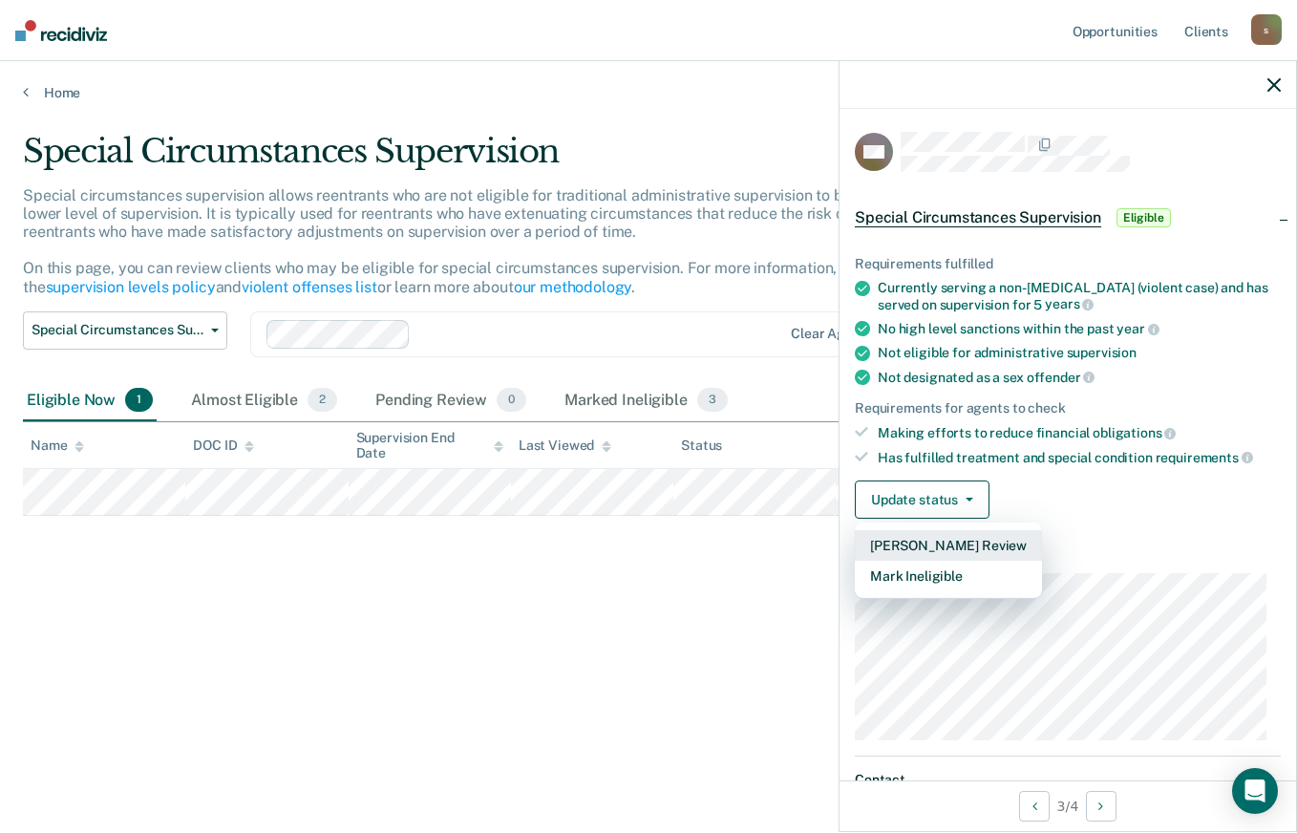
click at [991, 548] on button "[PERSON_NAME] Review" at bounding box center [948, 545] width 187 height 31
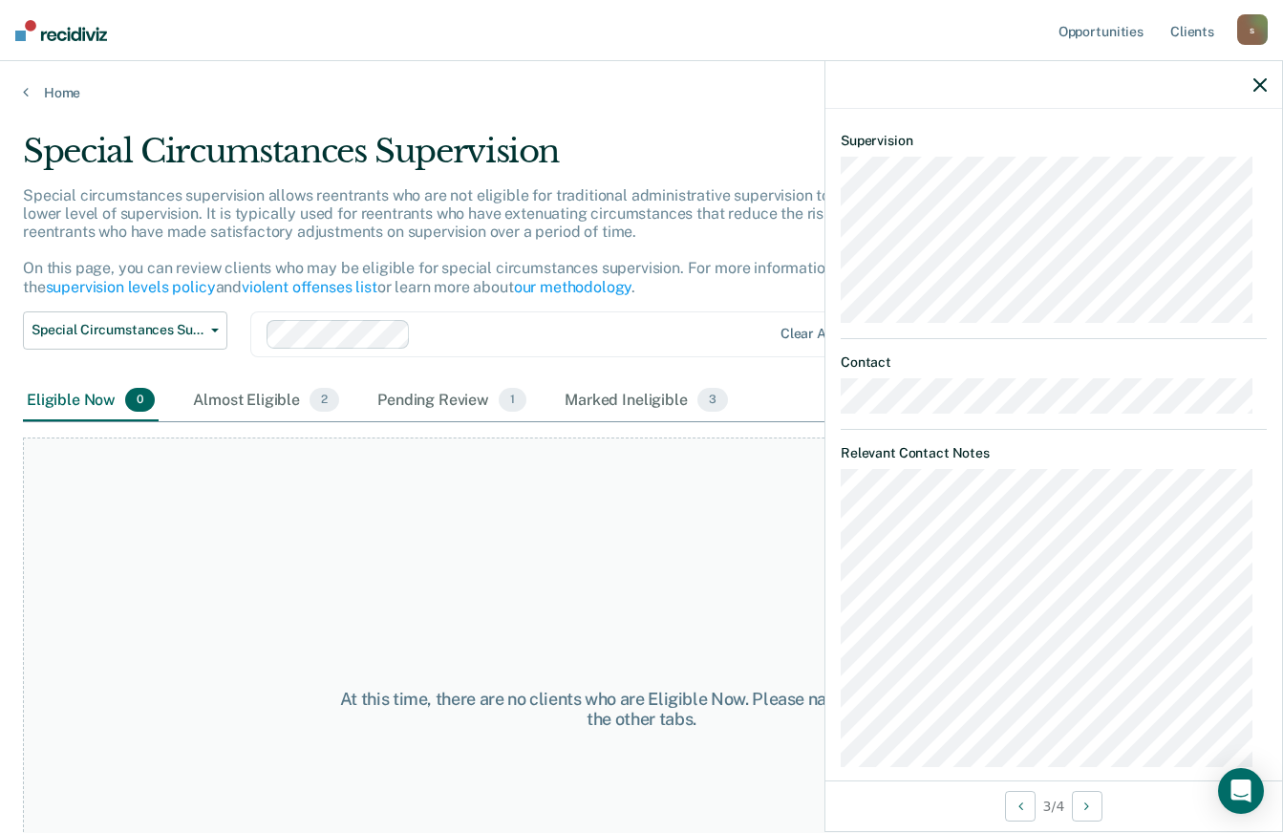
scroll to position [530, 0]
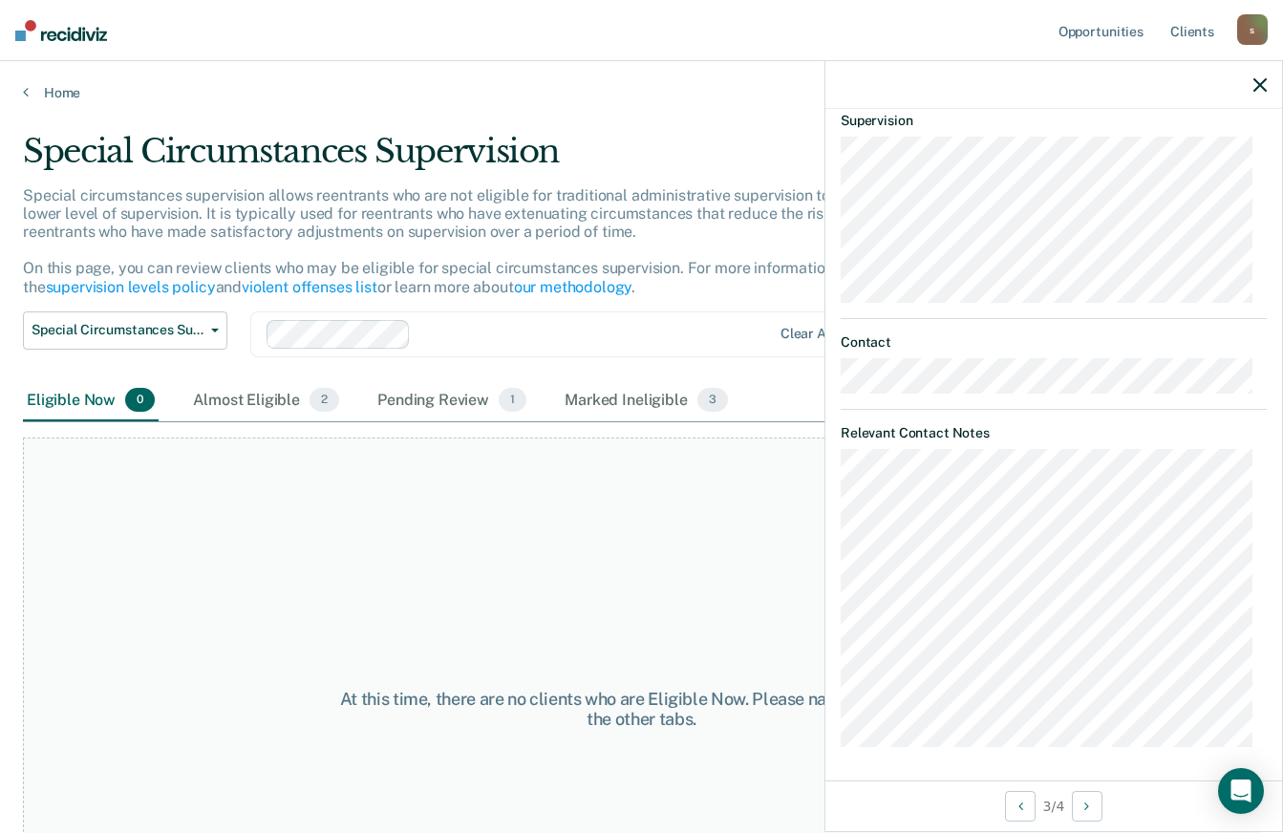
click at [1265, 92] on icon "button" at bounding box center [1259, 84] width 13 height 13
